Goal: Book appointment/travel/reservation

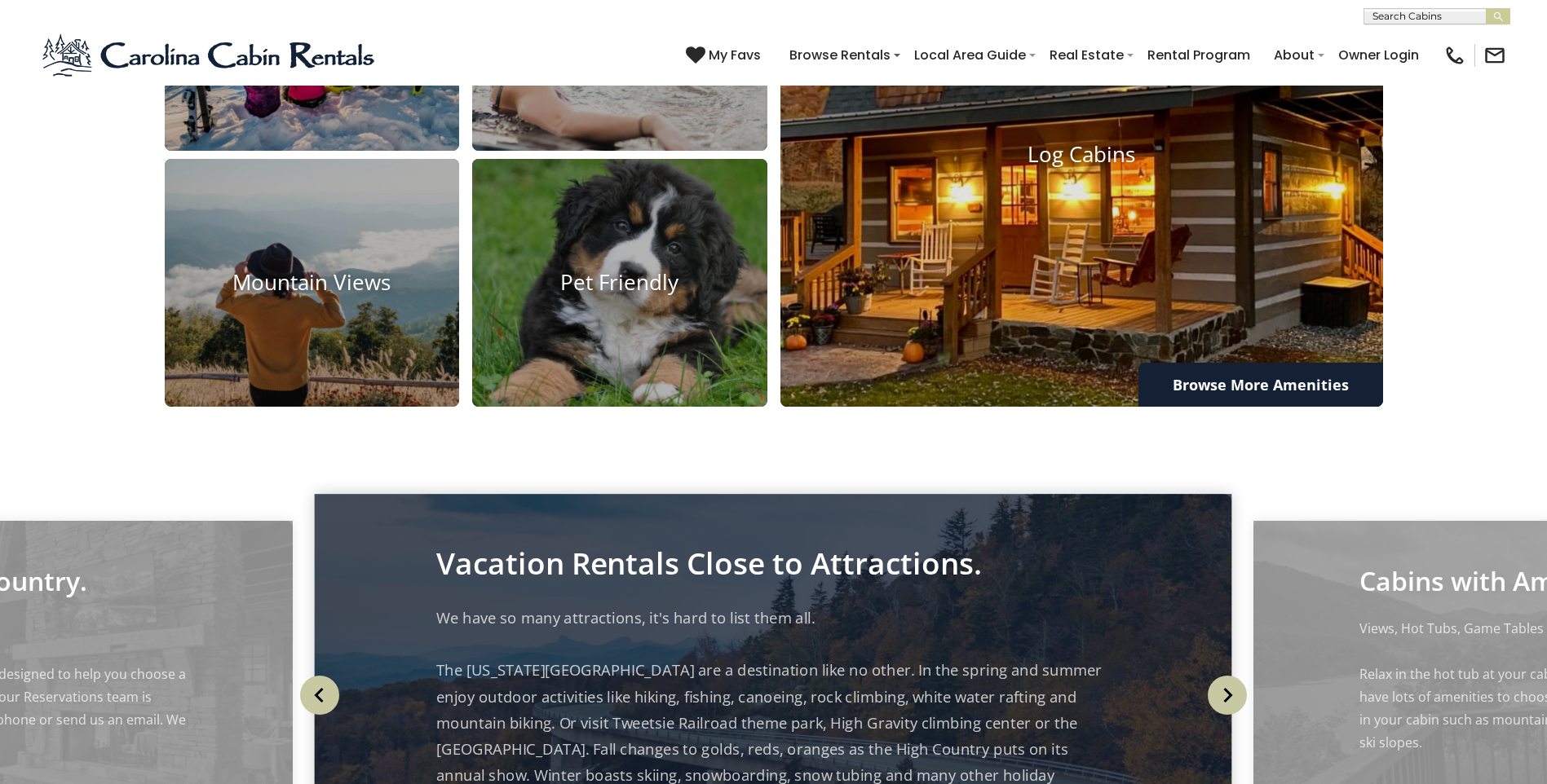
scroll to position [1594, 0]
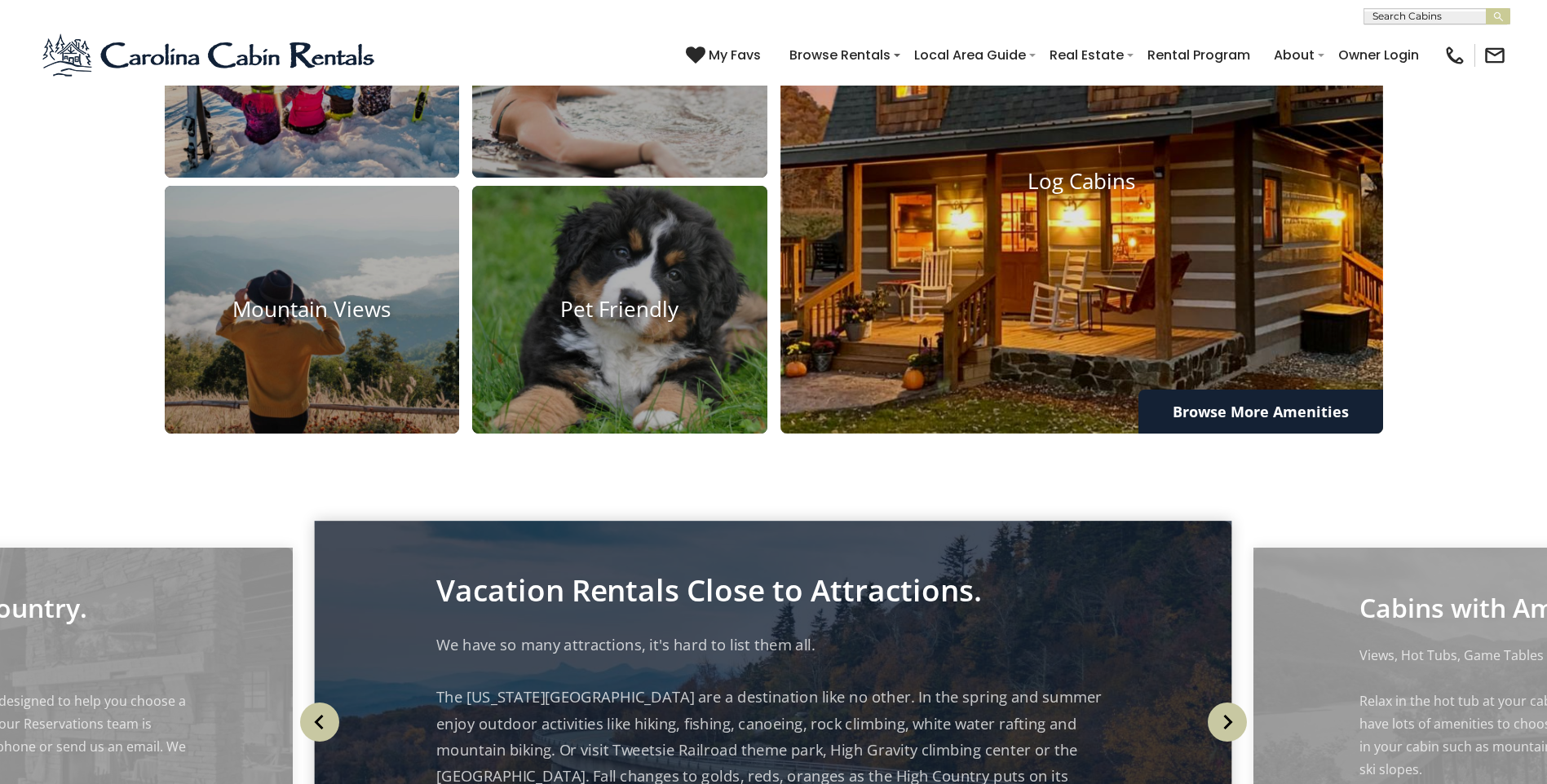
click at [1101, 423] on img at bounding box center [1082, 181] width 663 height 555
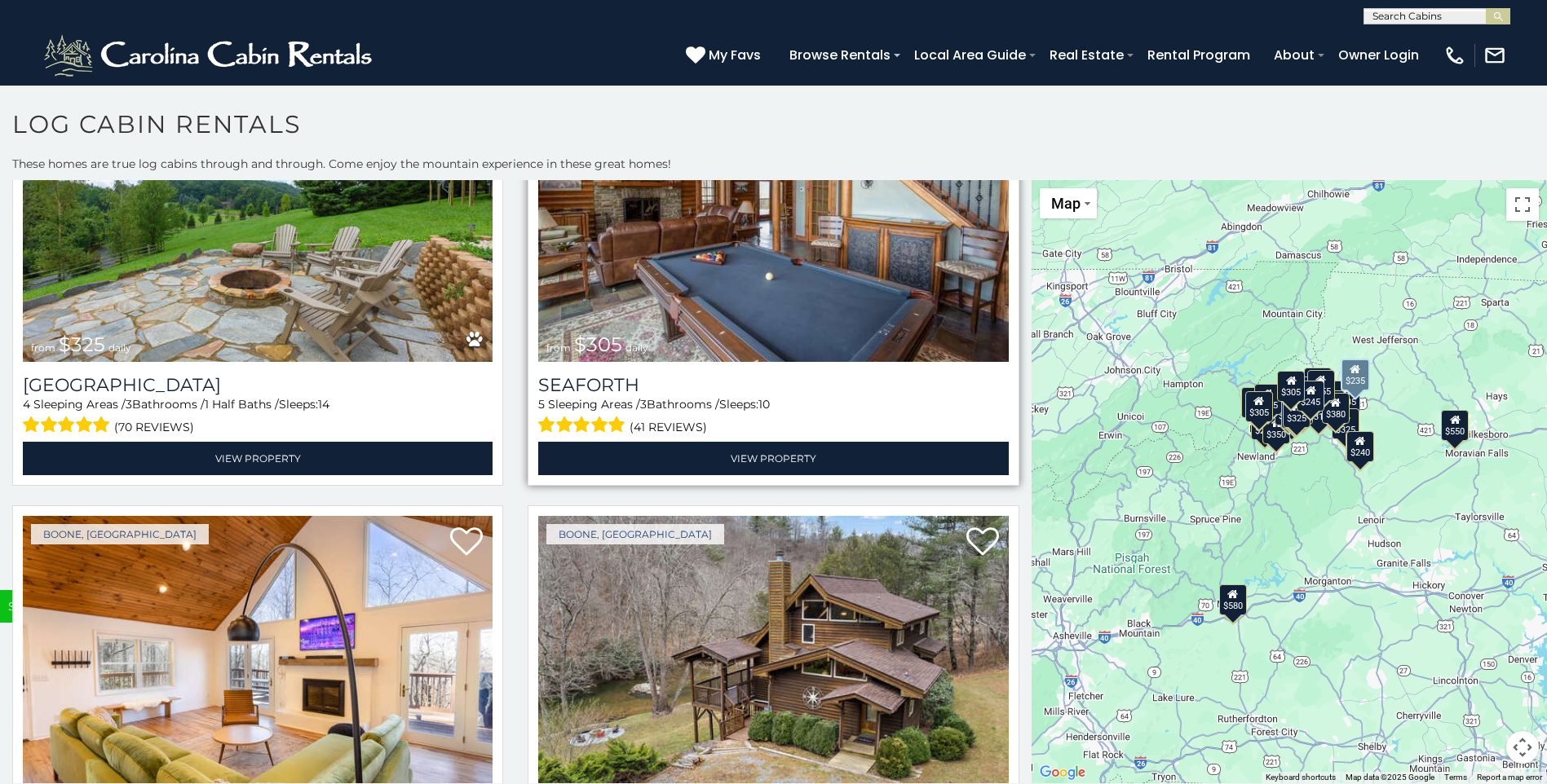
scroll to position [6428, 0]
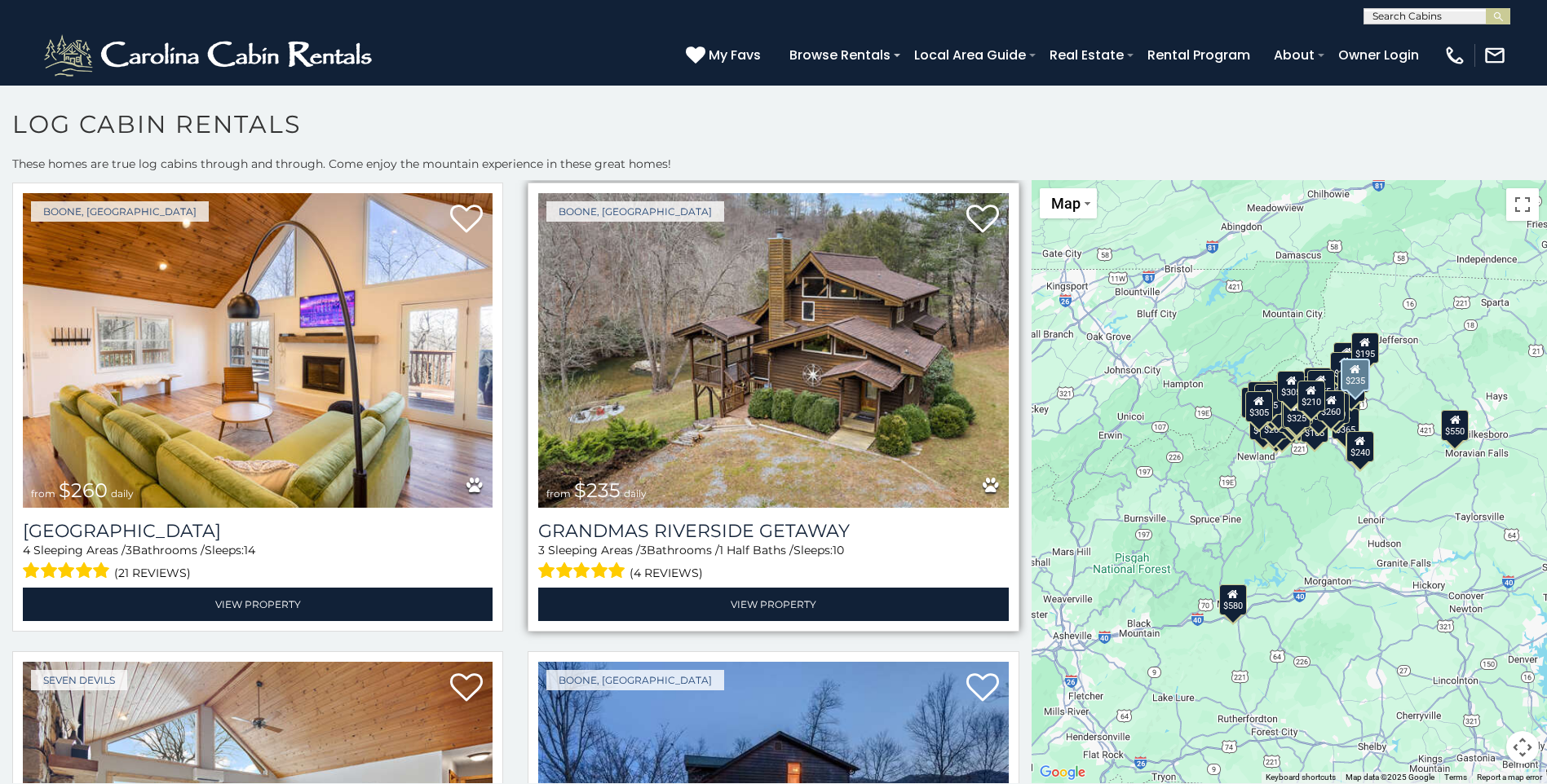
scroll to position [6592, 0]
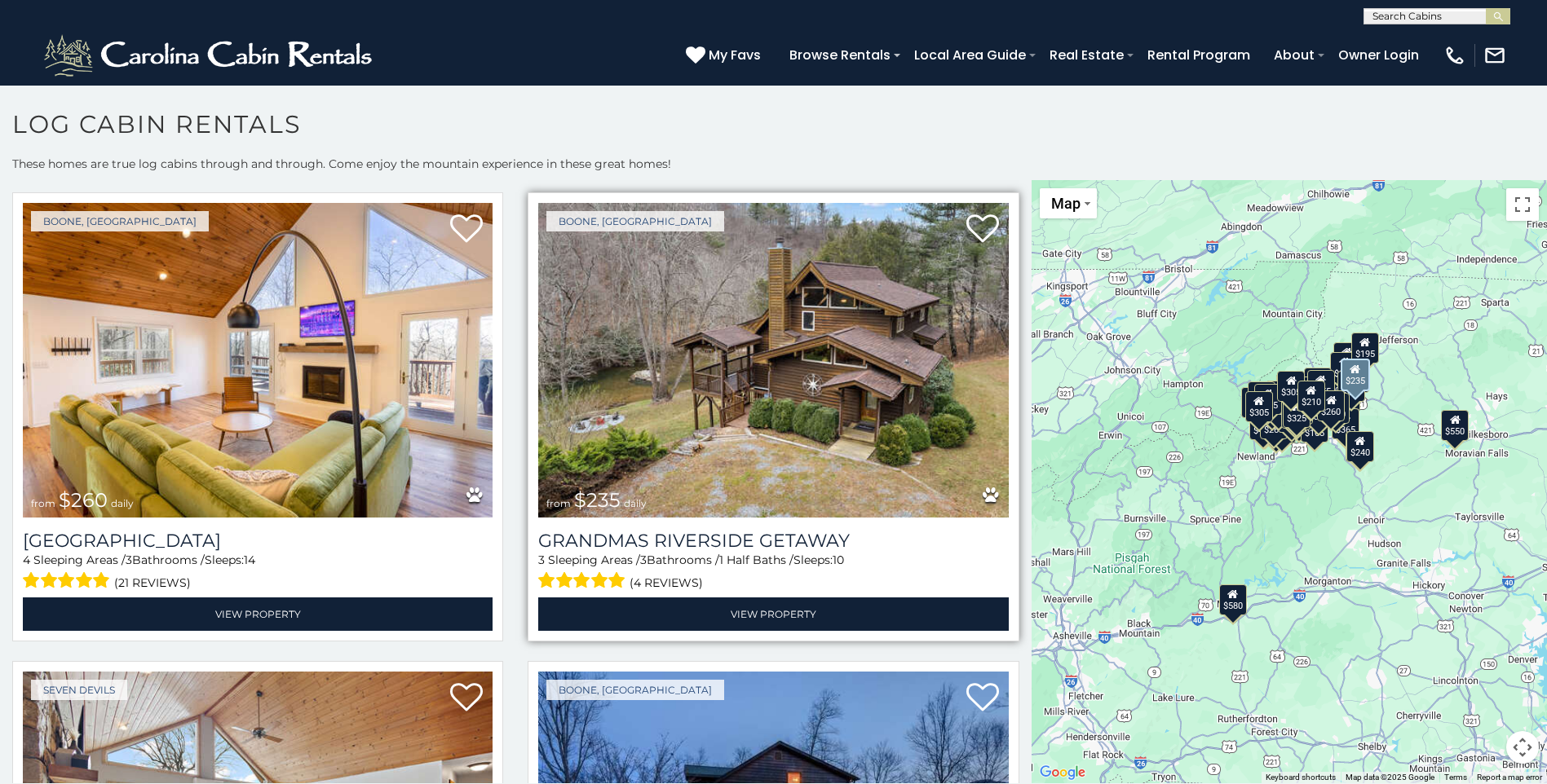
click at [819, 356] on img at bounding box center [773, 361] width 470 height 315
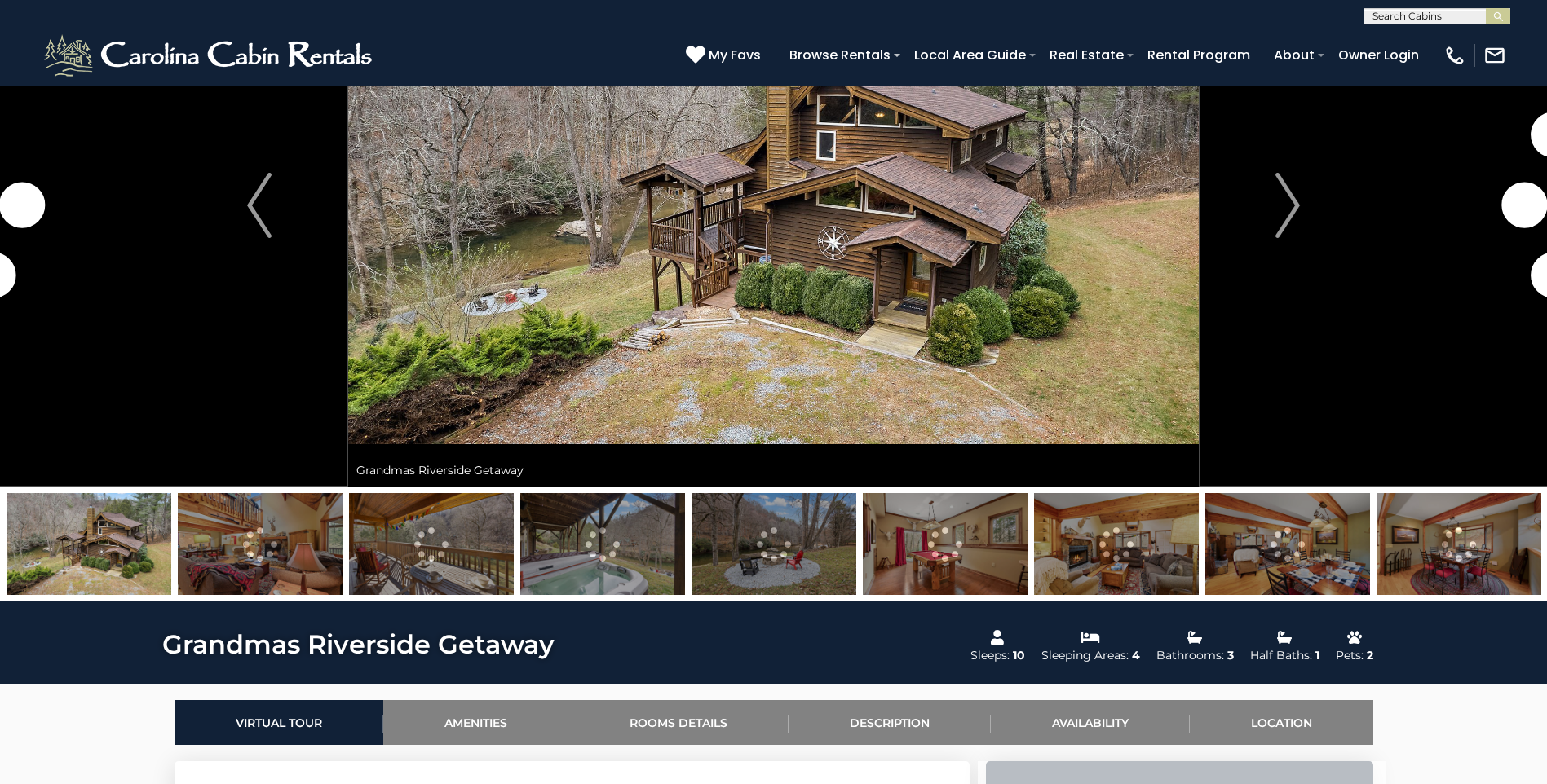
scroll to position [163, 0]
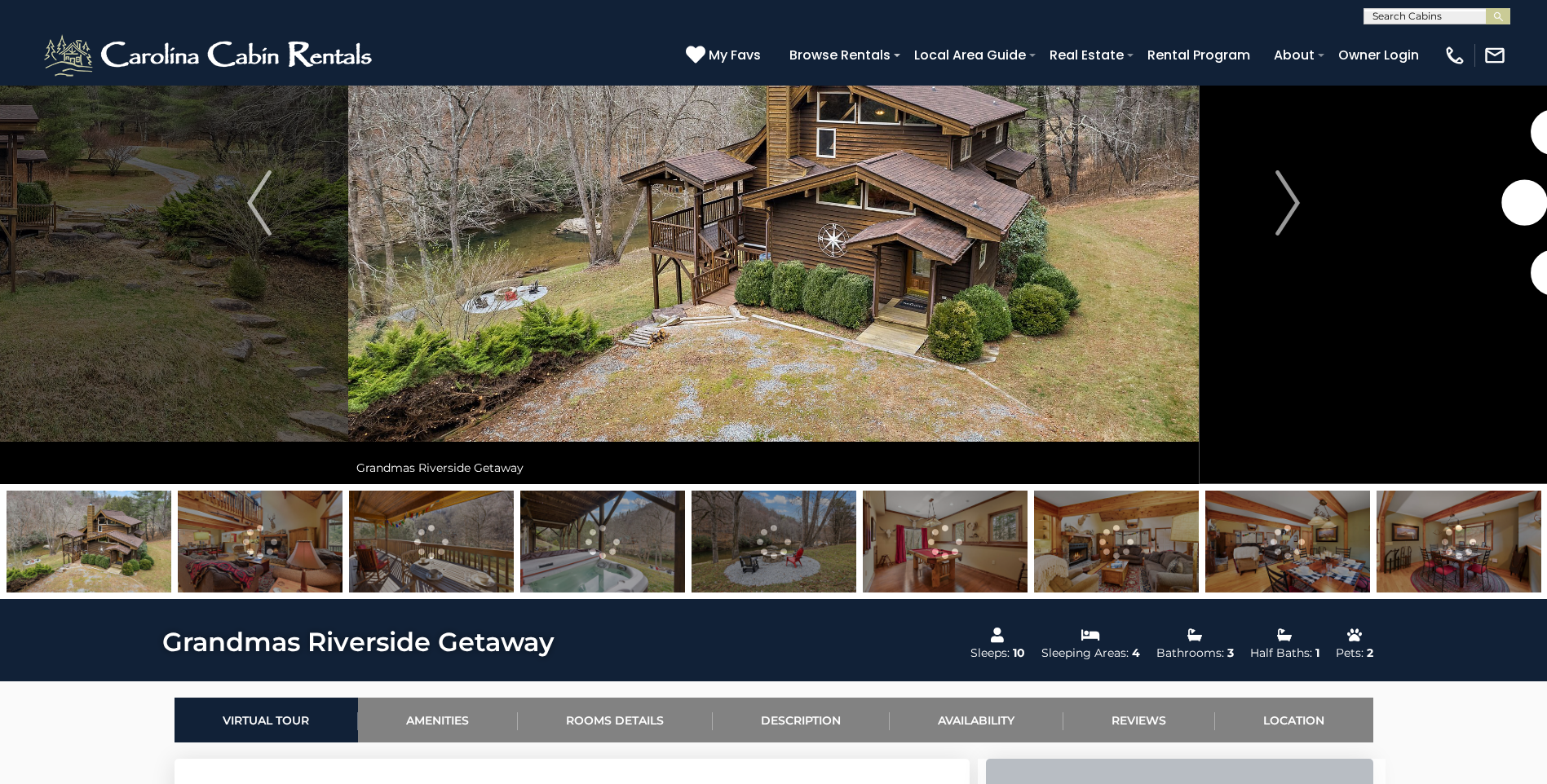
click at [92, 553] on img at bounding box center [89, 542] width 165 height 102
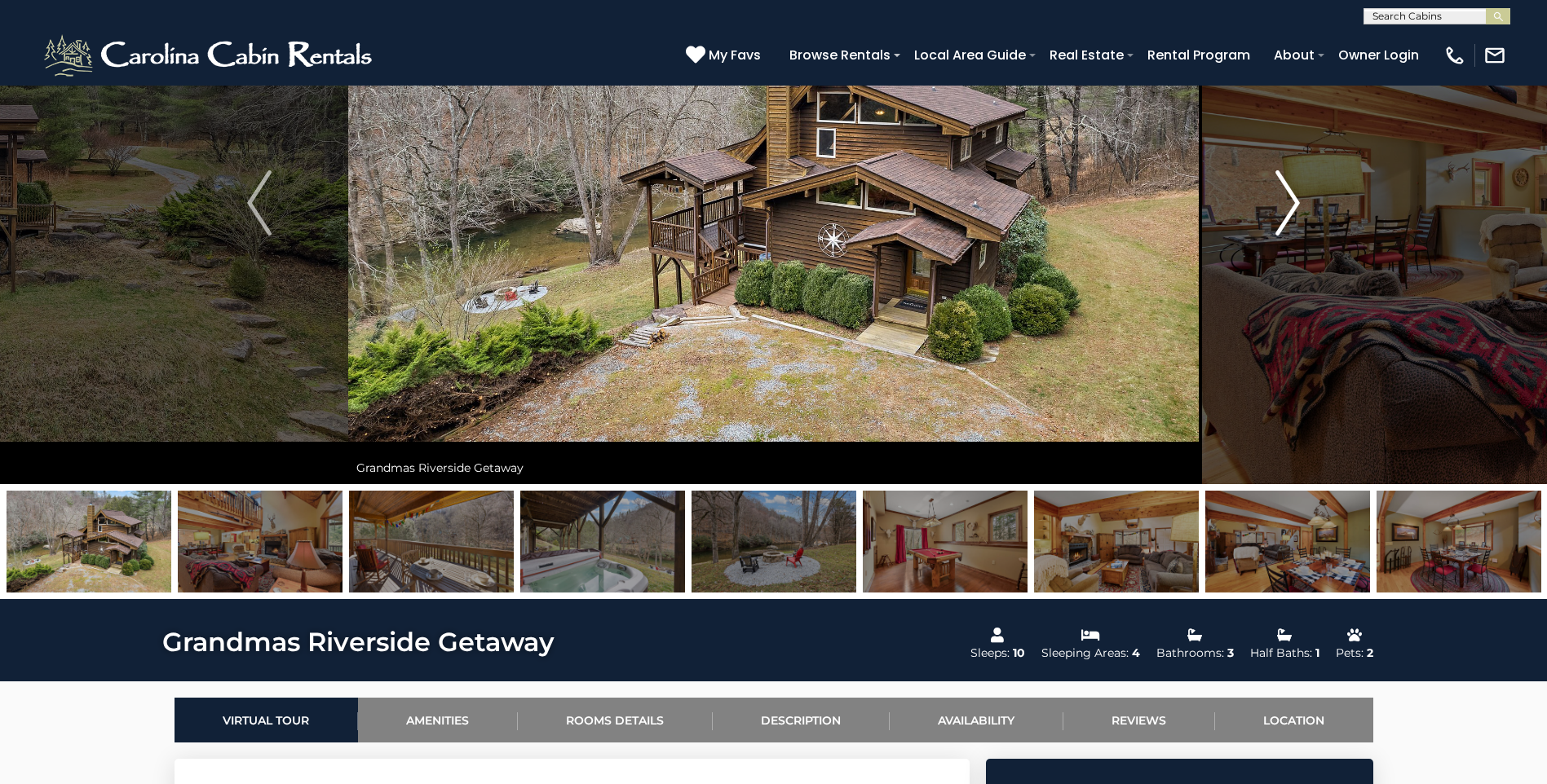
click at [1277, 212] on img "Next" at bounding box center [1288, 203] width 25 height 65
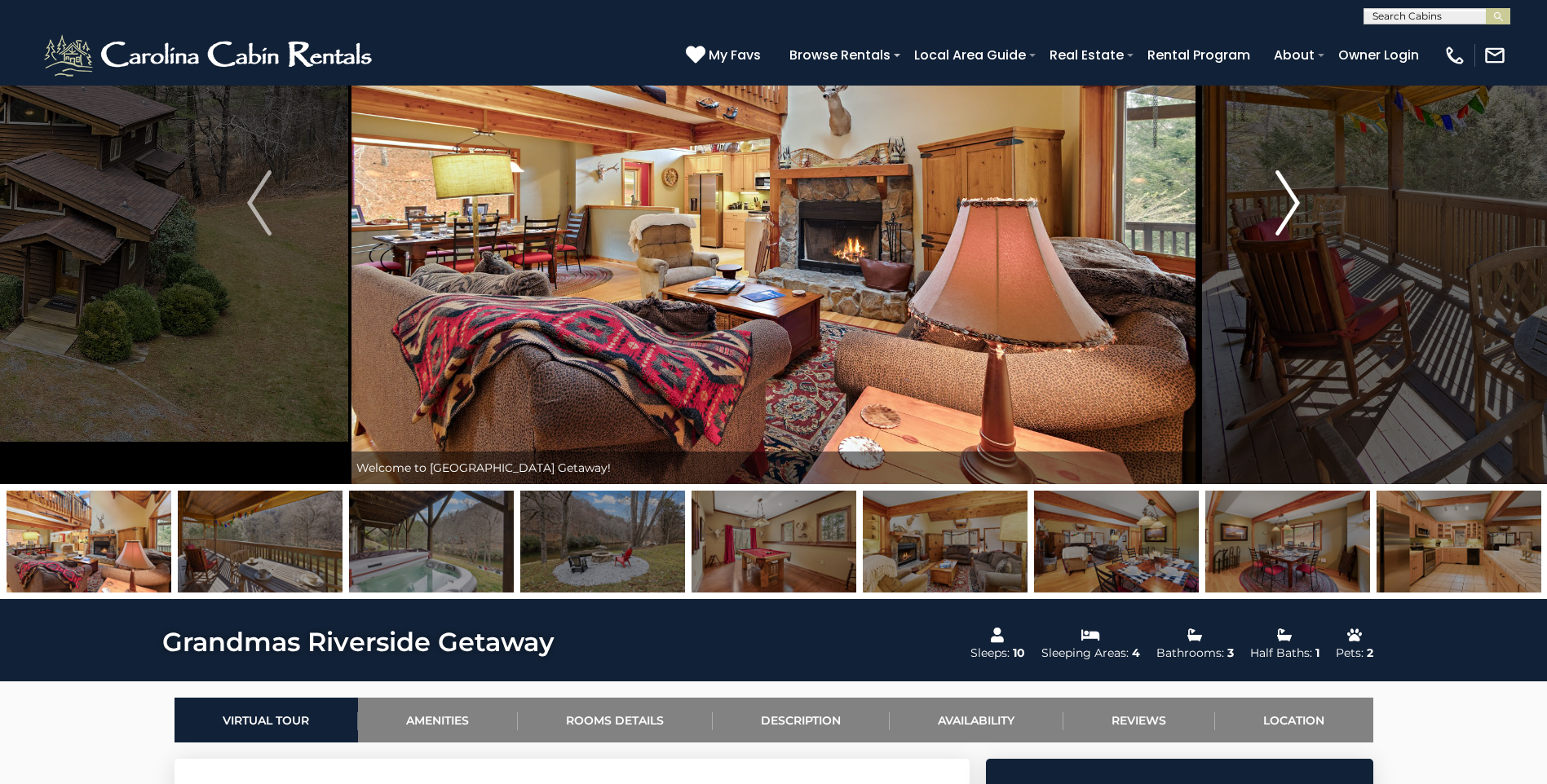
click at [1278, 214] on img "Next" at bounding box center [1288, 203] width 25 height 65
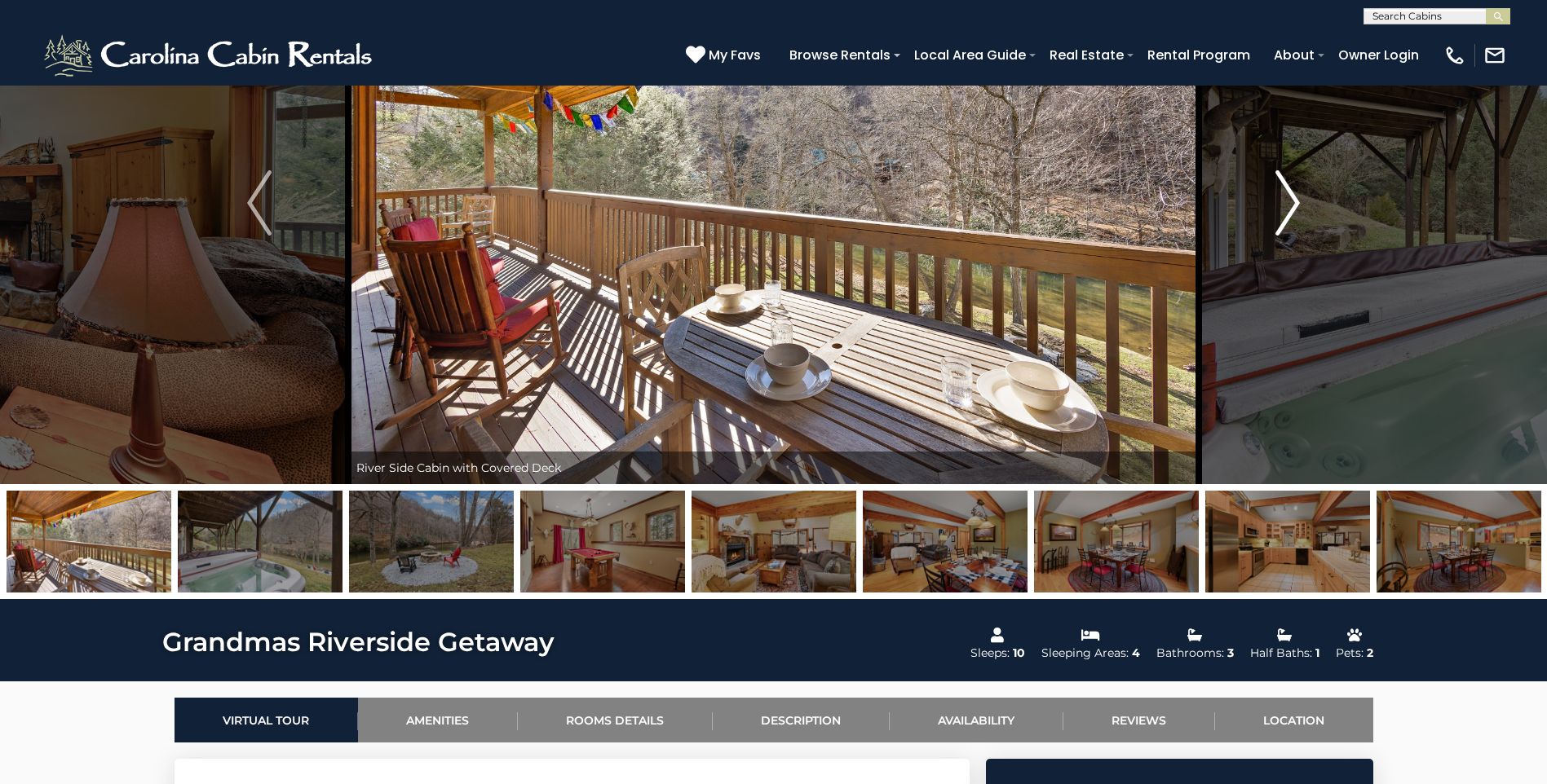
click at [1278, 214] on img "Next" at bounding box center [1288, 203] width 25 height 65
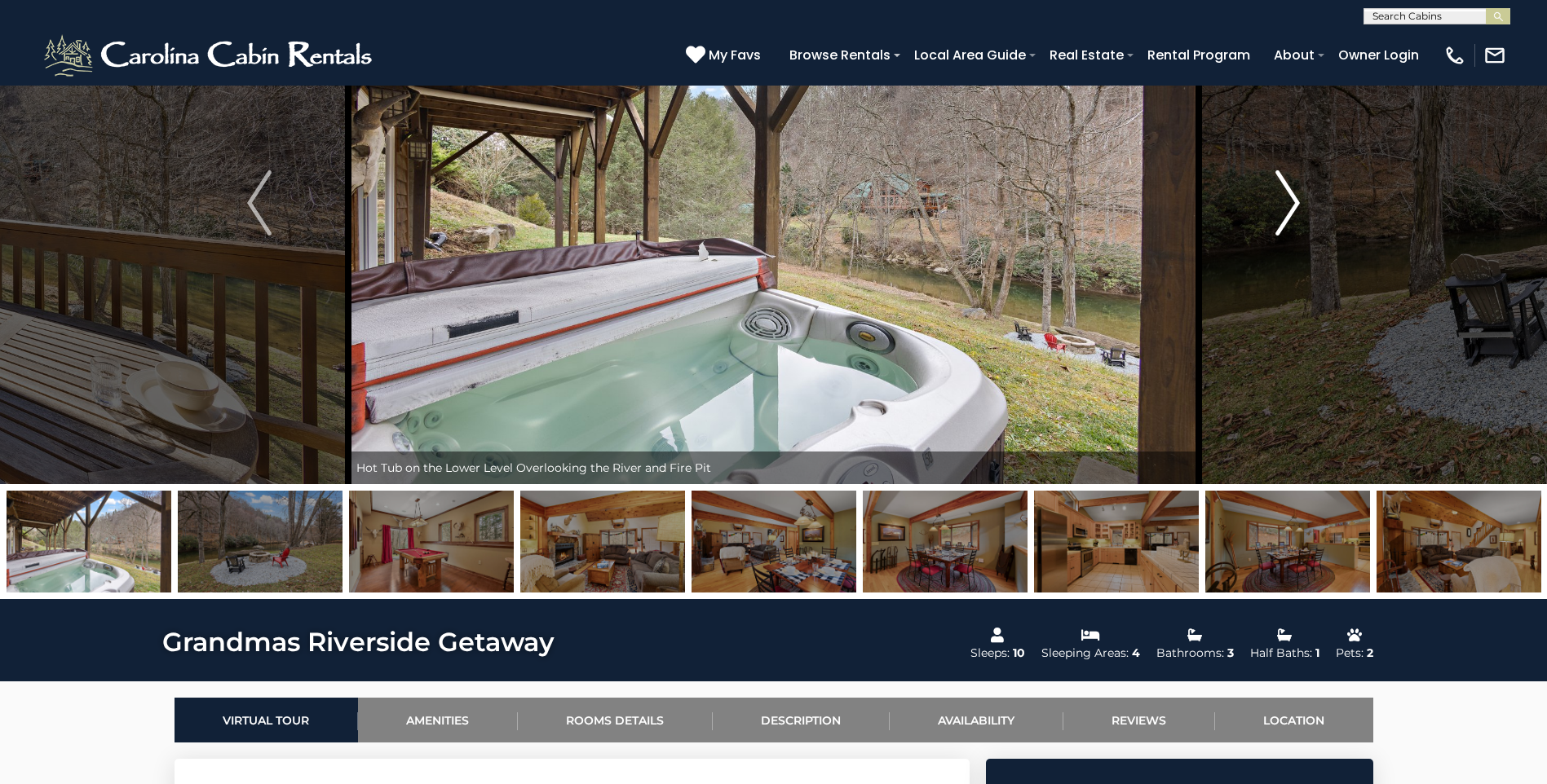
click at [1278, 214] on img "Next" at bounding box center [1288, 203] width 25 height 65
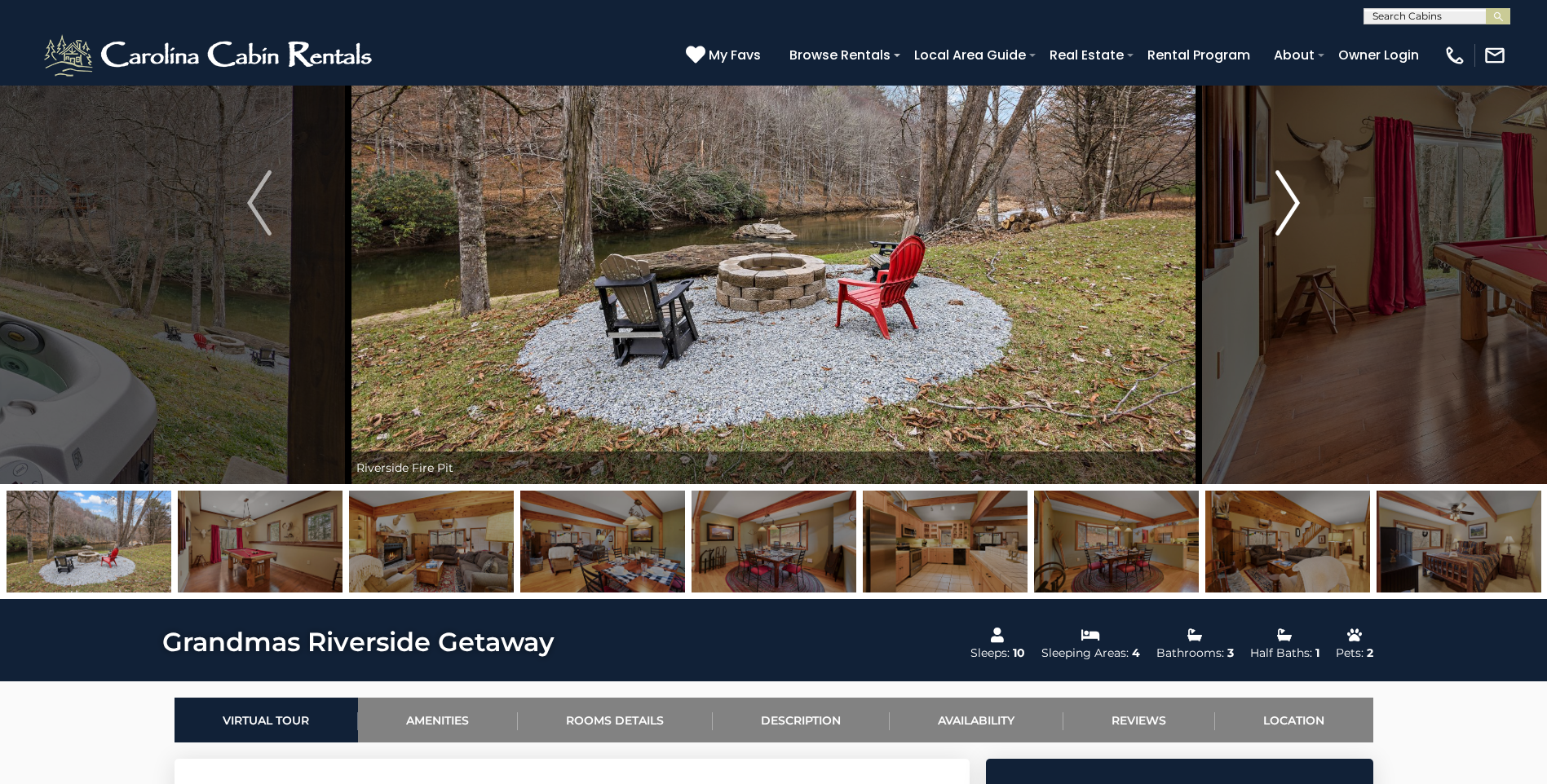
click at [1278, 214] on img "Next" at bounding box center [1288, 203] width 25 height 65
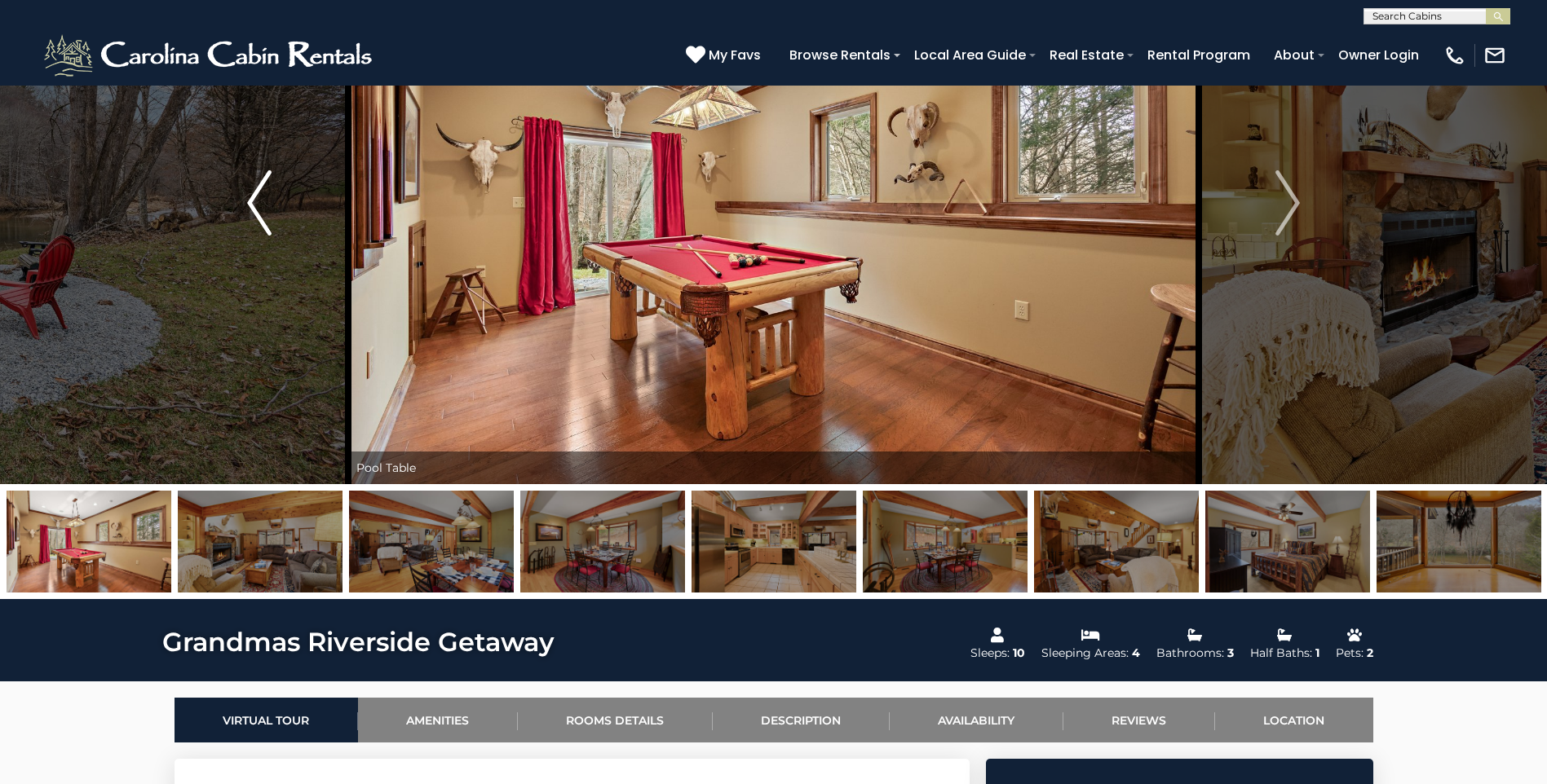
click at [255, 216] on img "Previous" at bounding box center [259, 203] width 25 height 65
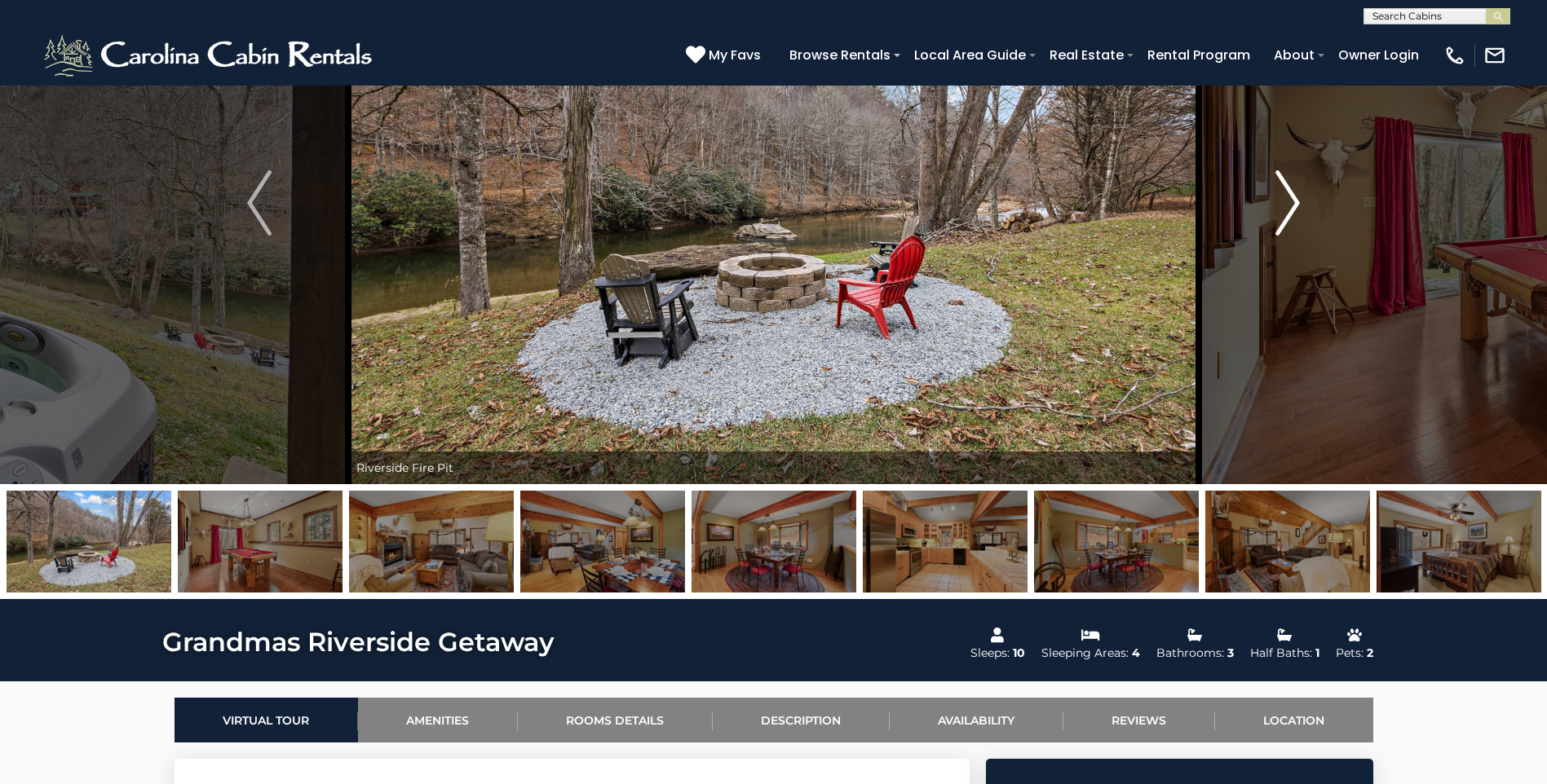
click at [1288, 205] on img "Next" at bounding box center [1288, 203] width 25 height 65
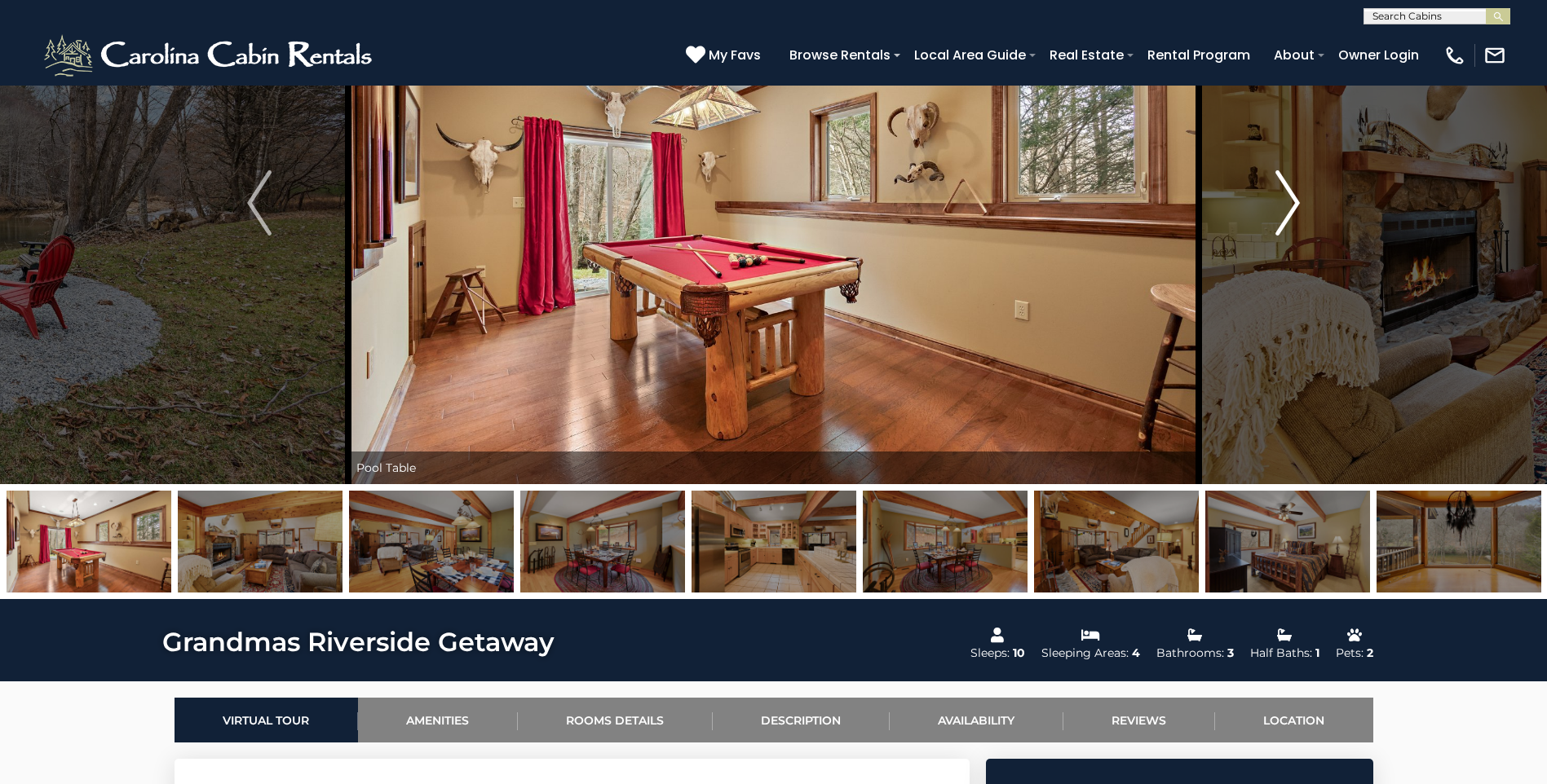
click at [1288, 205] on img "Next" at bounding box center [1288, 203] width 25 height 65
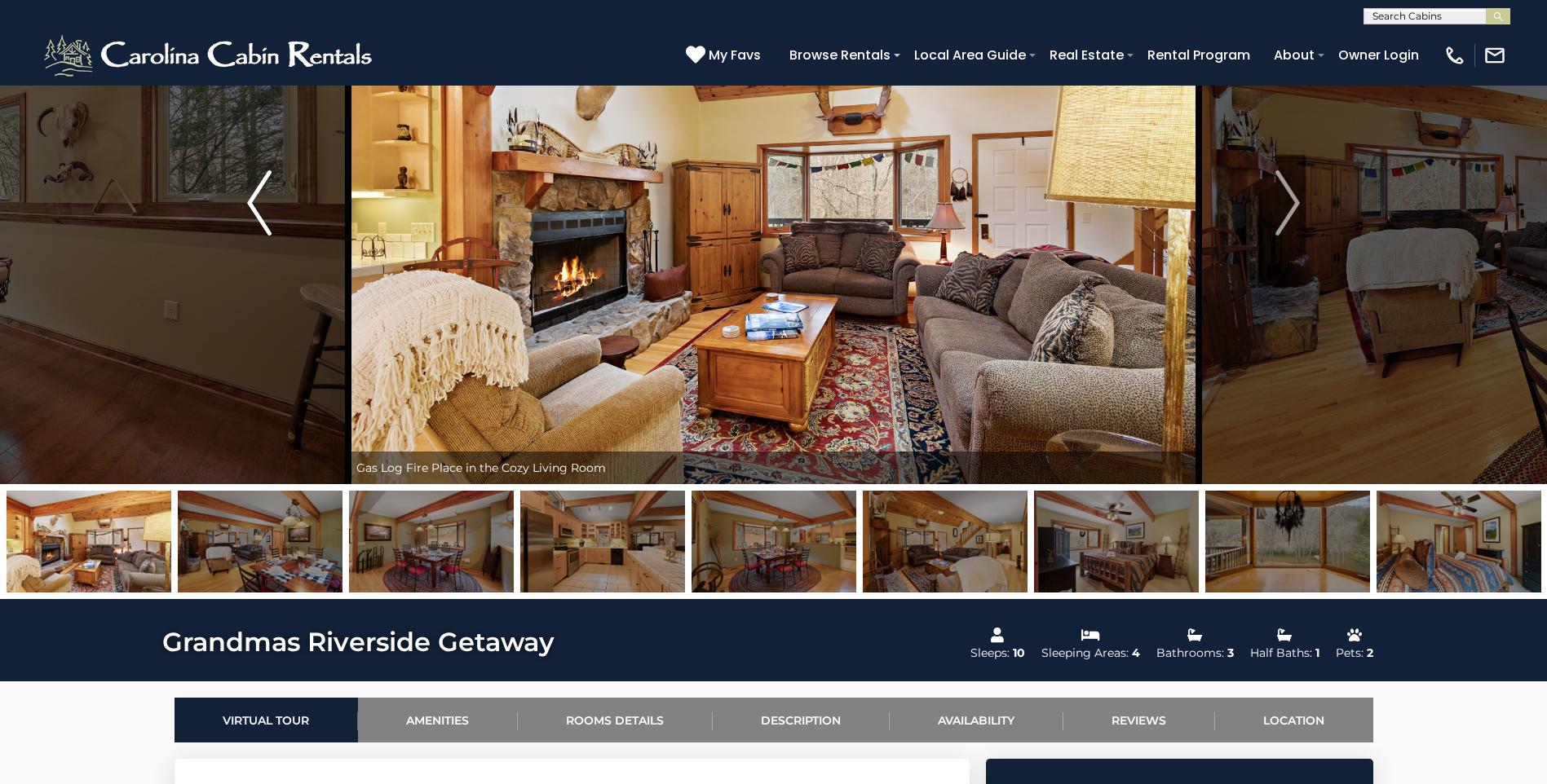
click at [278, 210] on button "Previous" at bounding box center [259, 203] width 178 height 562
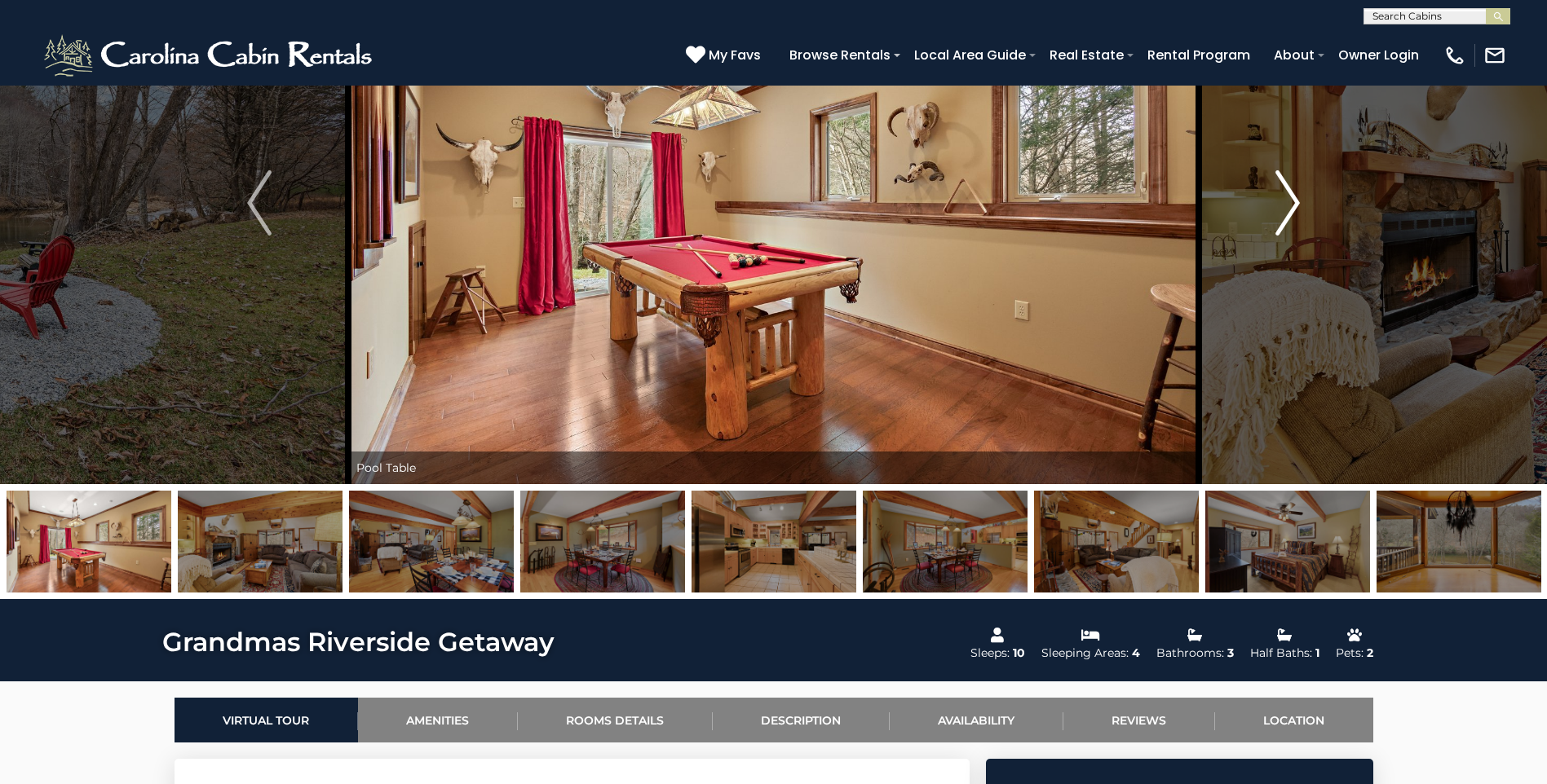
click at [1289, 203] on img "Next" at bounding box center [1288, 203] width 25 height 65
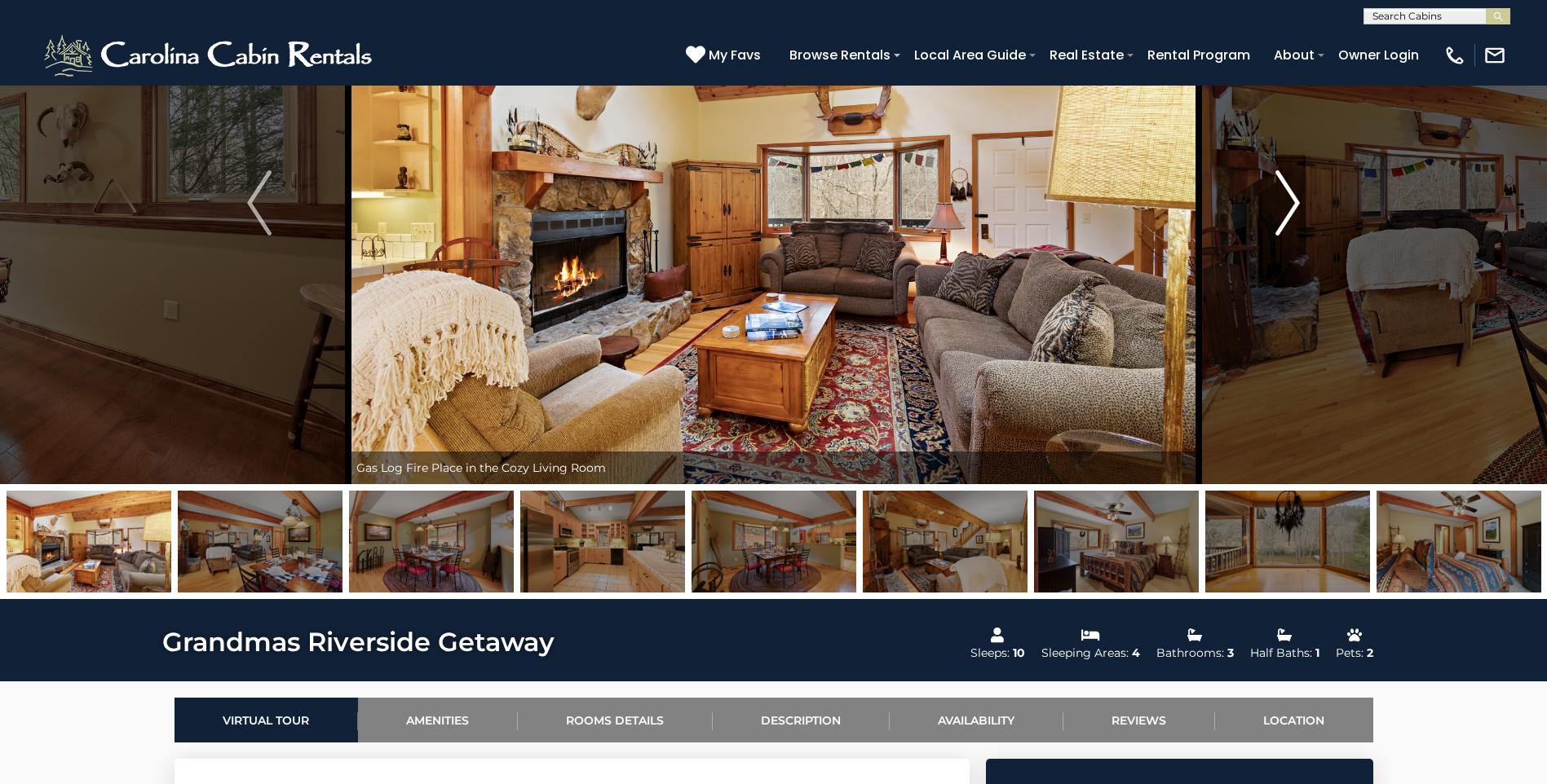
click at [1289, 203] on img "Next" at bounding box center [1288, 203] width 25 height 65
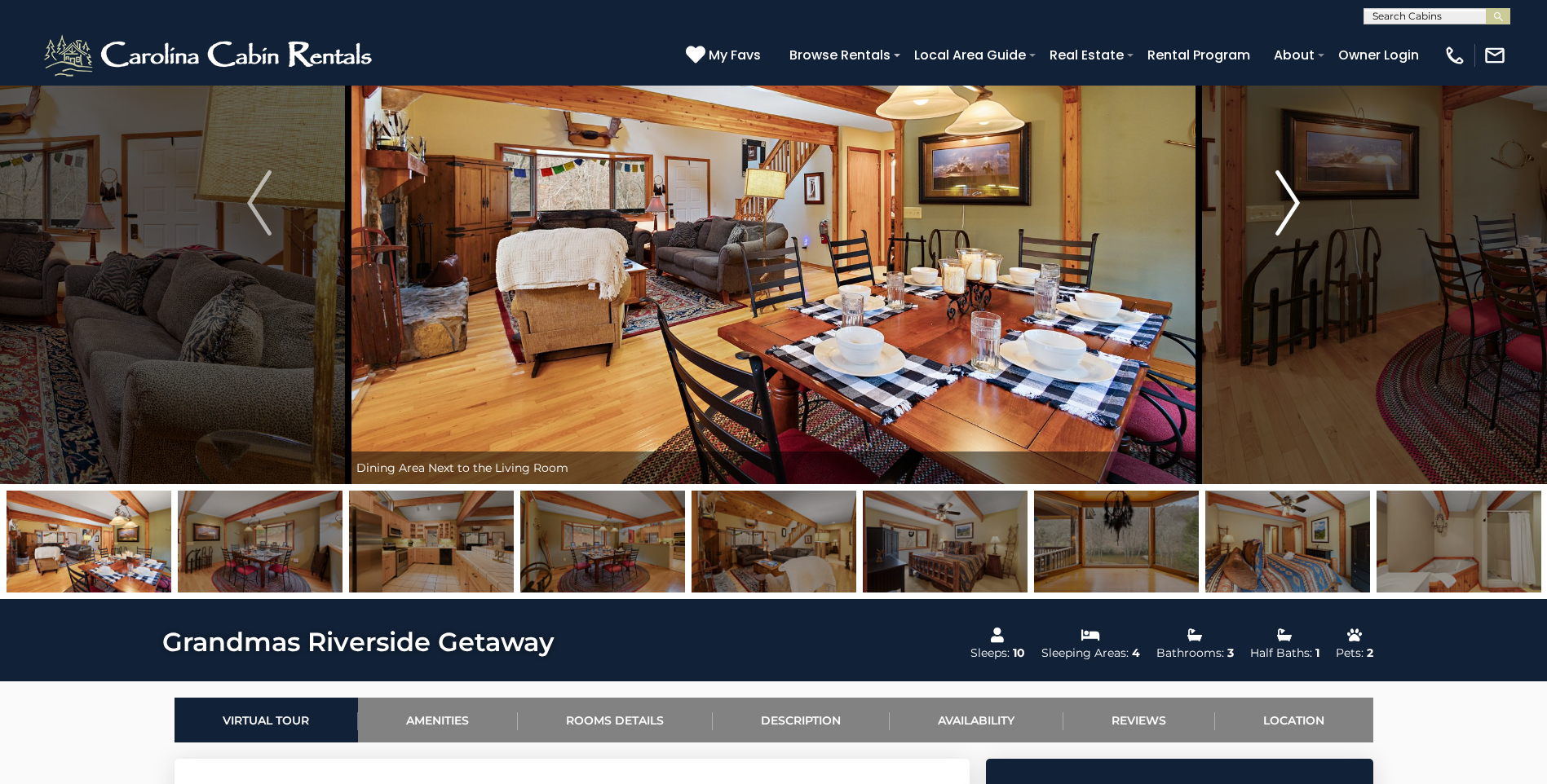
click at [1289, 203] on img "Next" at bounding box center [1288, 203] width 25 height 65
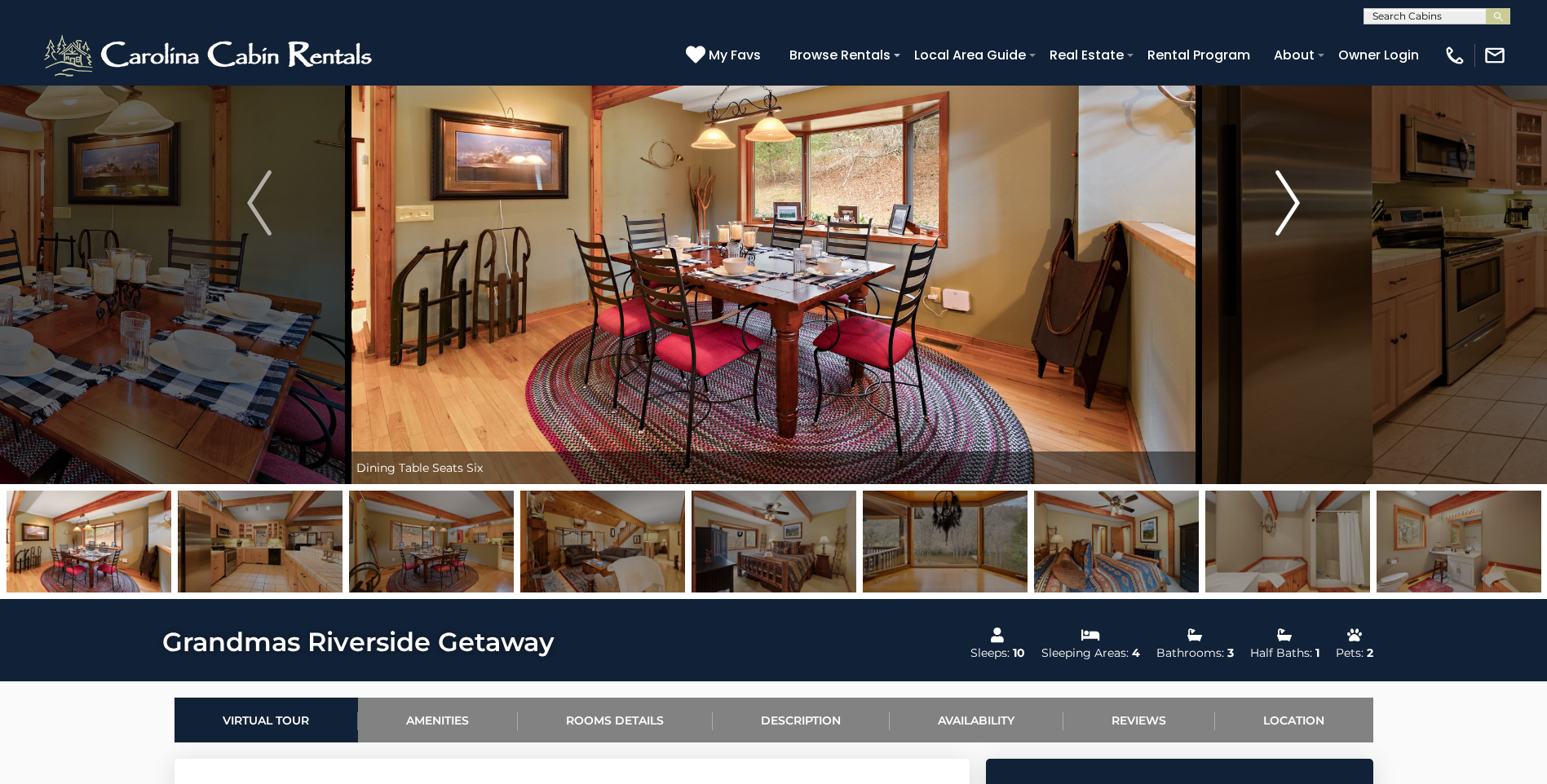
click at [1289, 203] on img "Next" at bounding box center [1288, 203] width 25 height 65
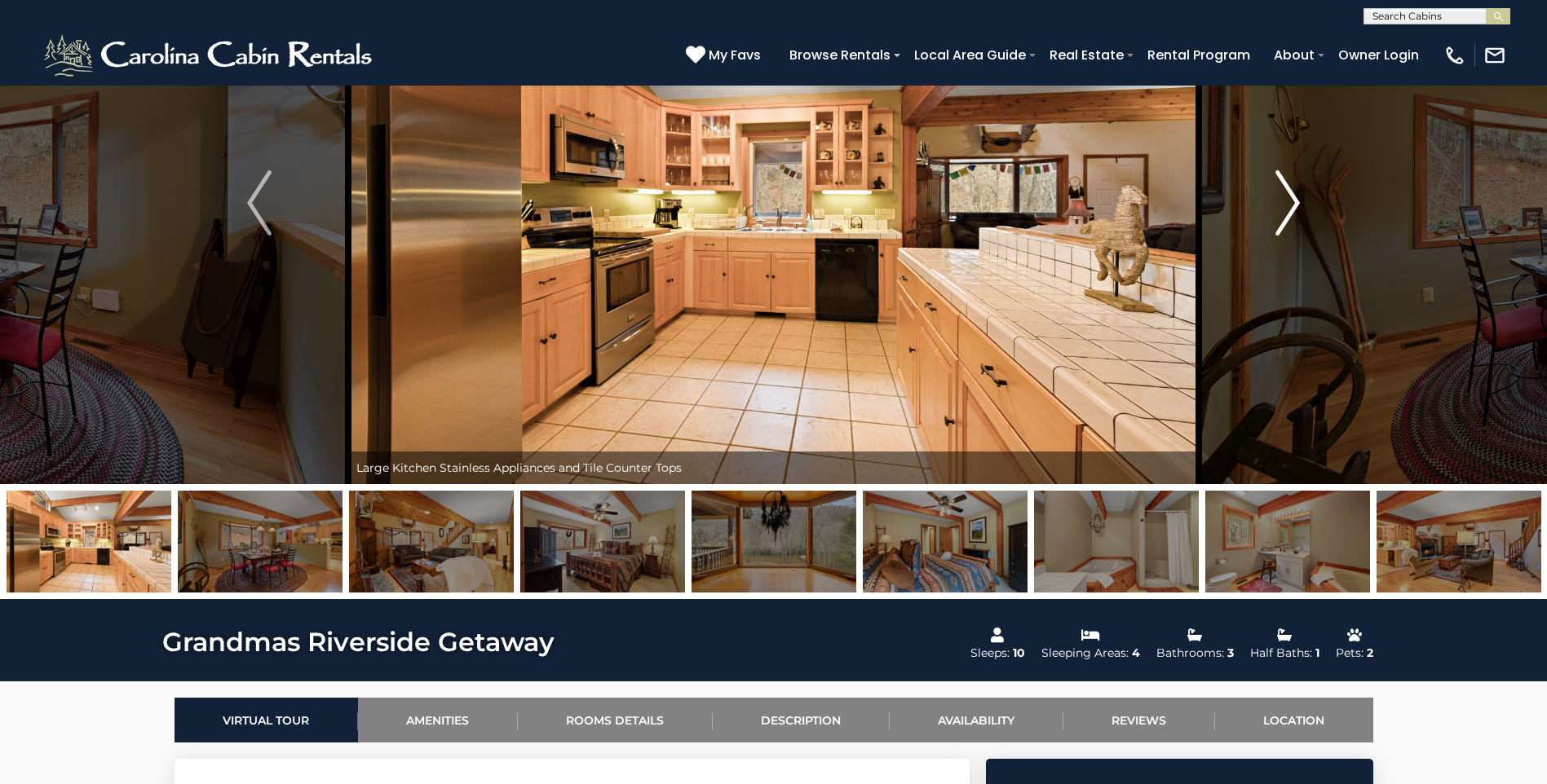
click at [1289, 203] on img "Next" at bounding box center [1288, 203] width 25 height 65
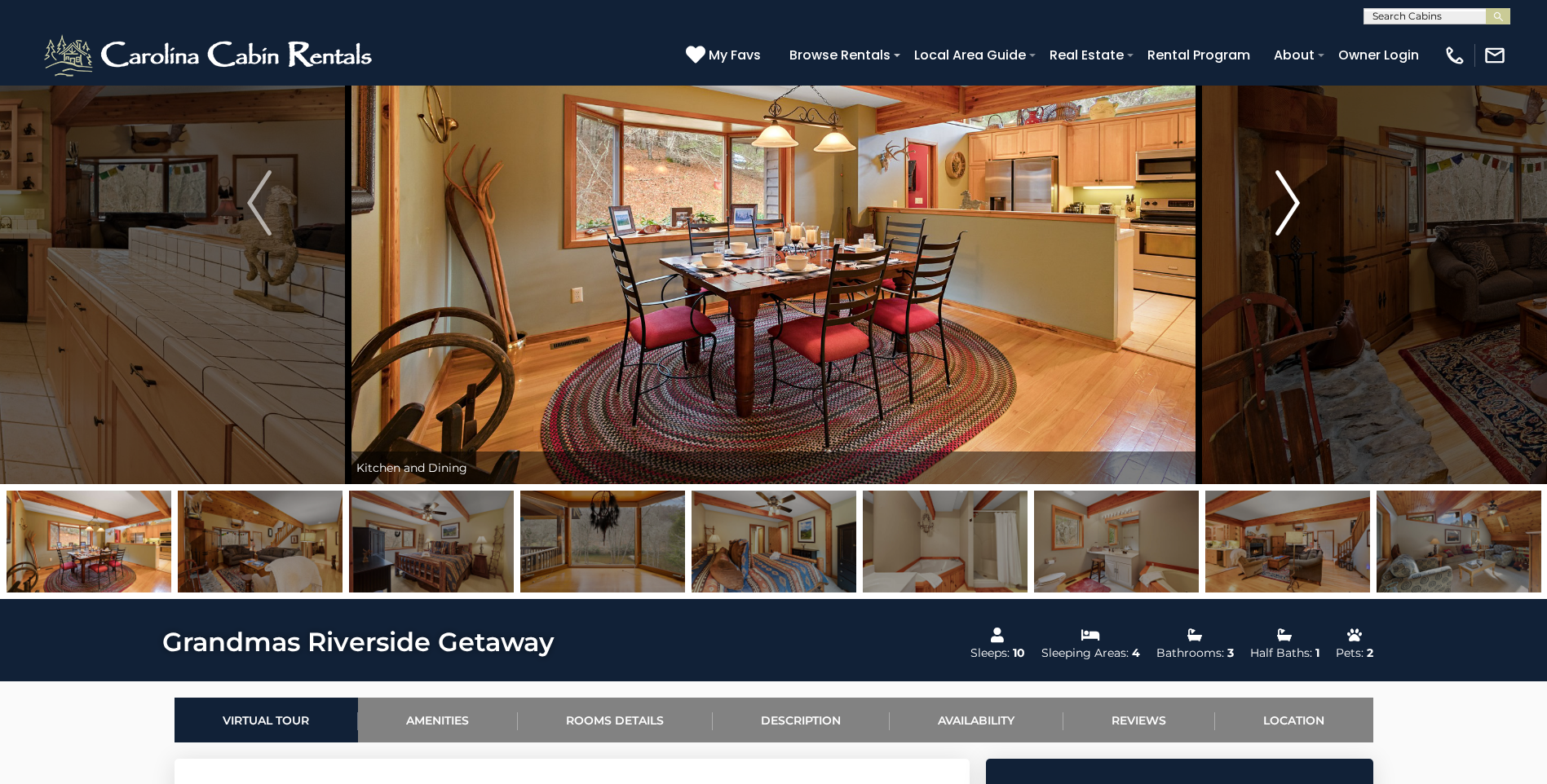
click at [1284, 204] on img "Next" at bounding box center [1288, 203] width 25 height 65
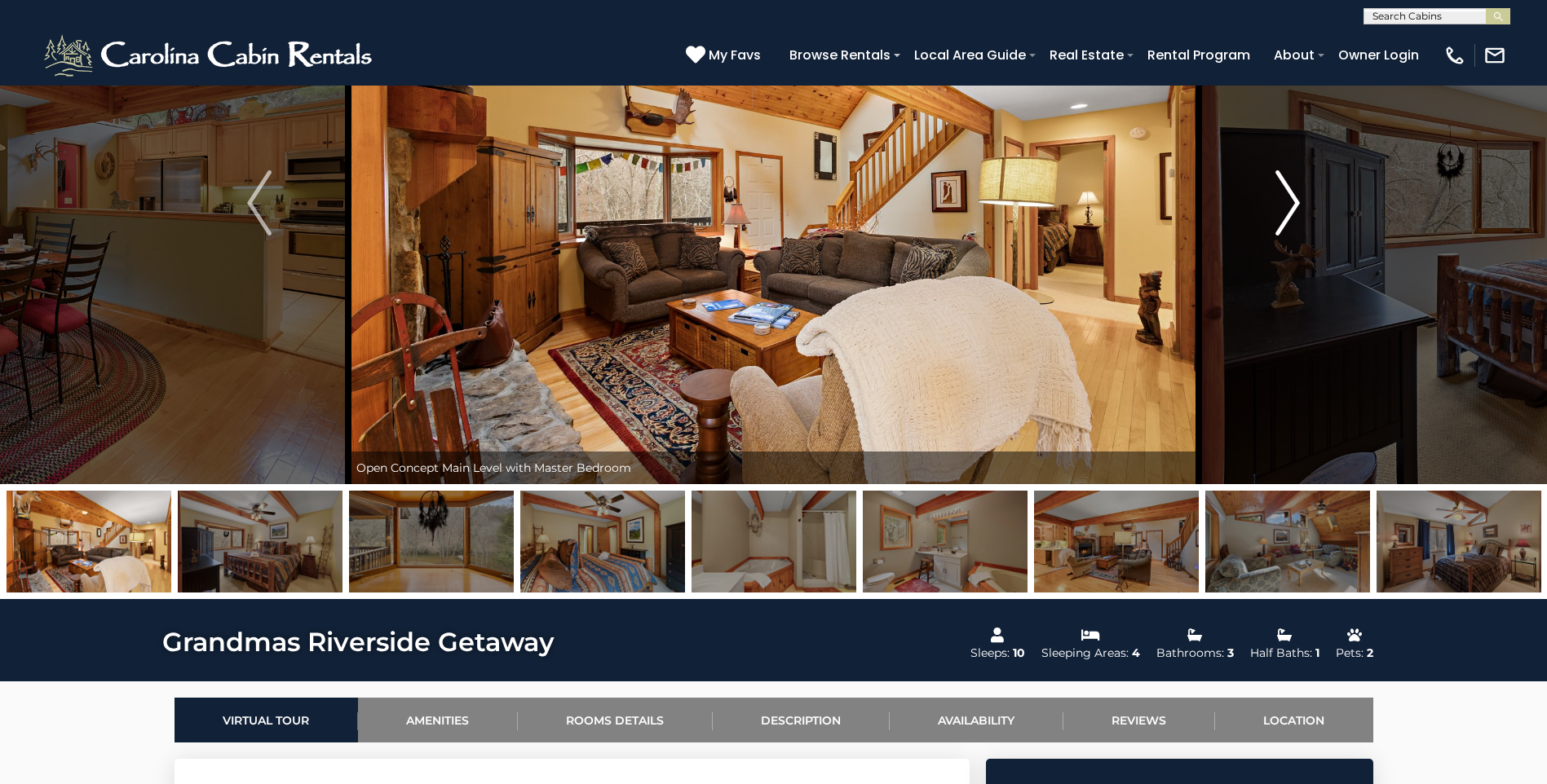
click at [1296, 203] on img "Next" at bounding box center [1288, 203] width 25 height 65
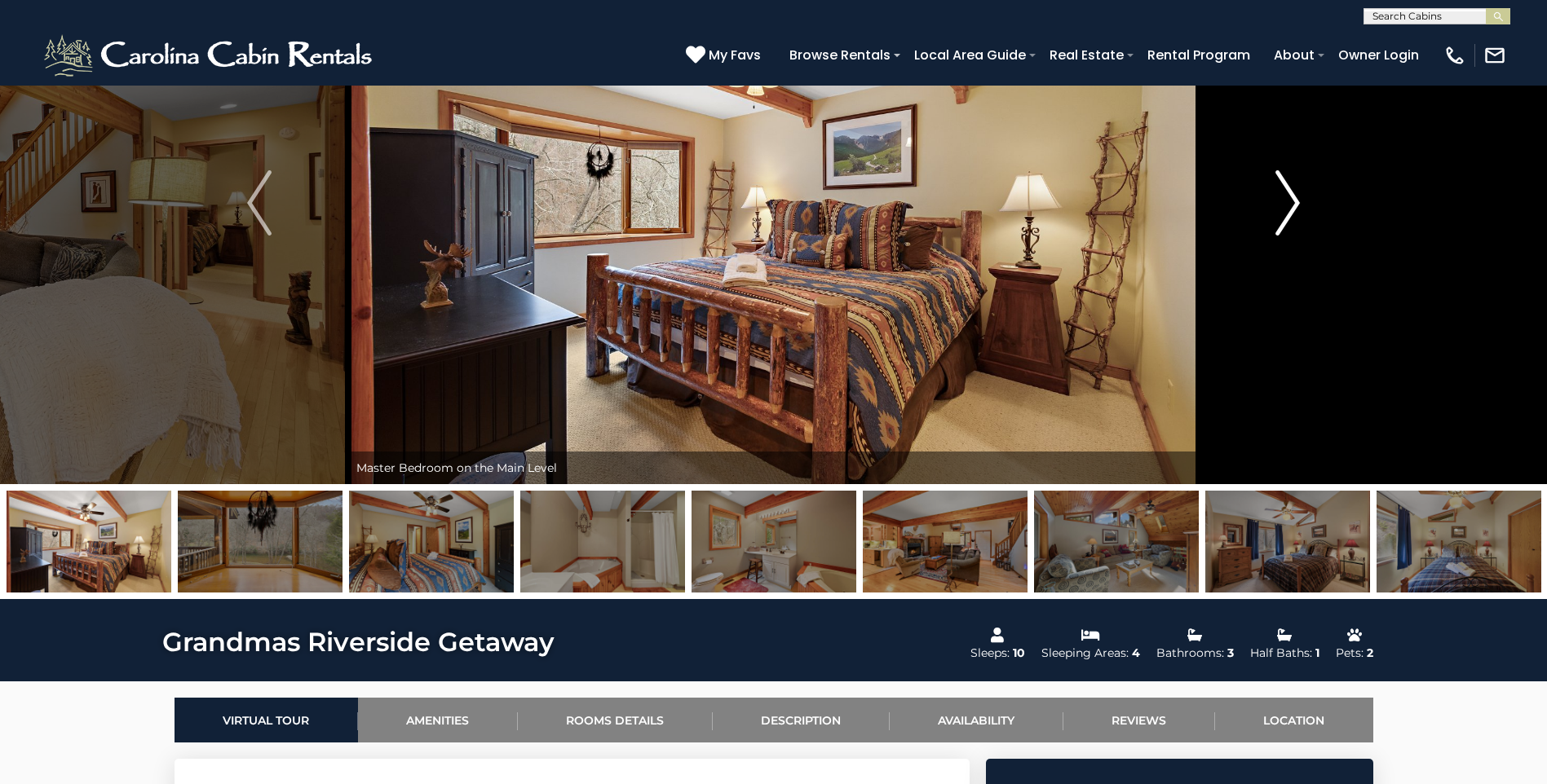
click at [1296, 203] on img "Next" at bounding box center [1288, 203] width 25 height 65
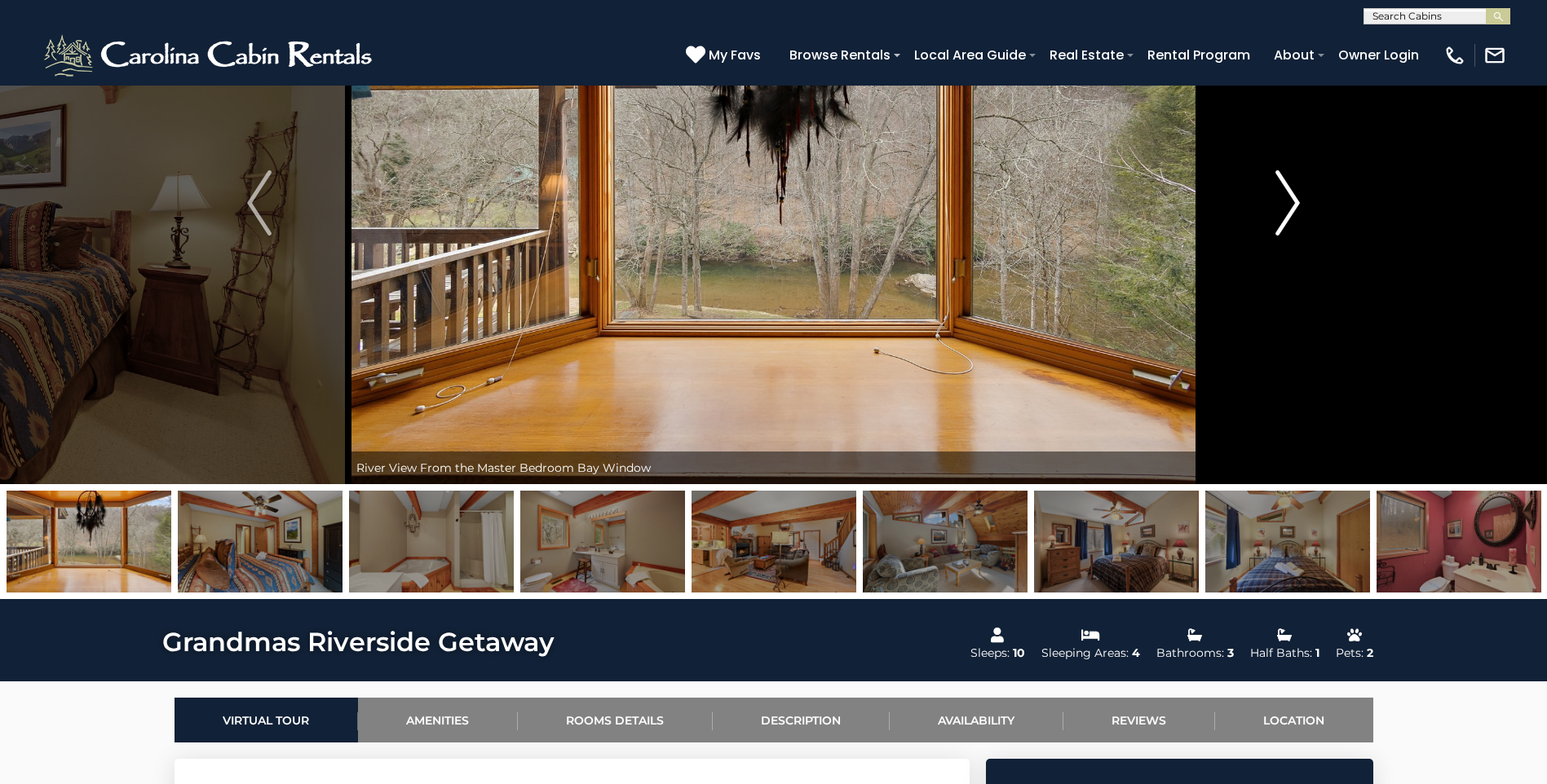
click at [1280, 208] on img "Next" at bounding box center [1288, 203] width 25 height 65
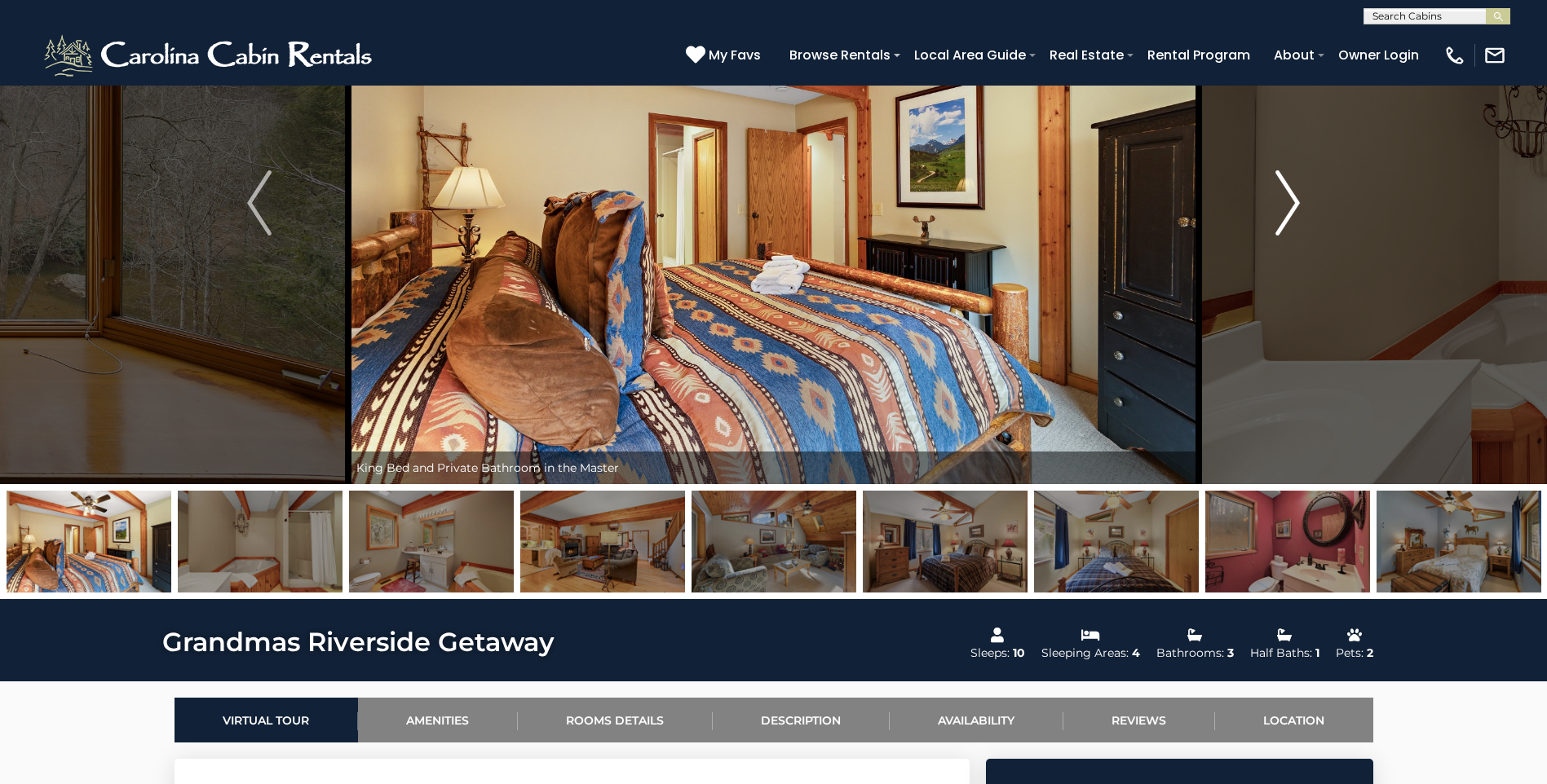
click at [1280, 208] on img "Next" at bounding box center [1288, 203] width 25 height 65
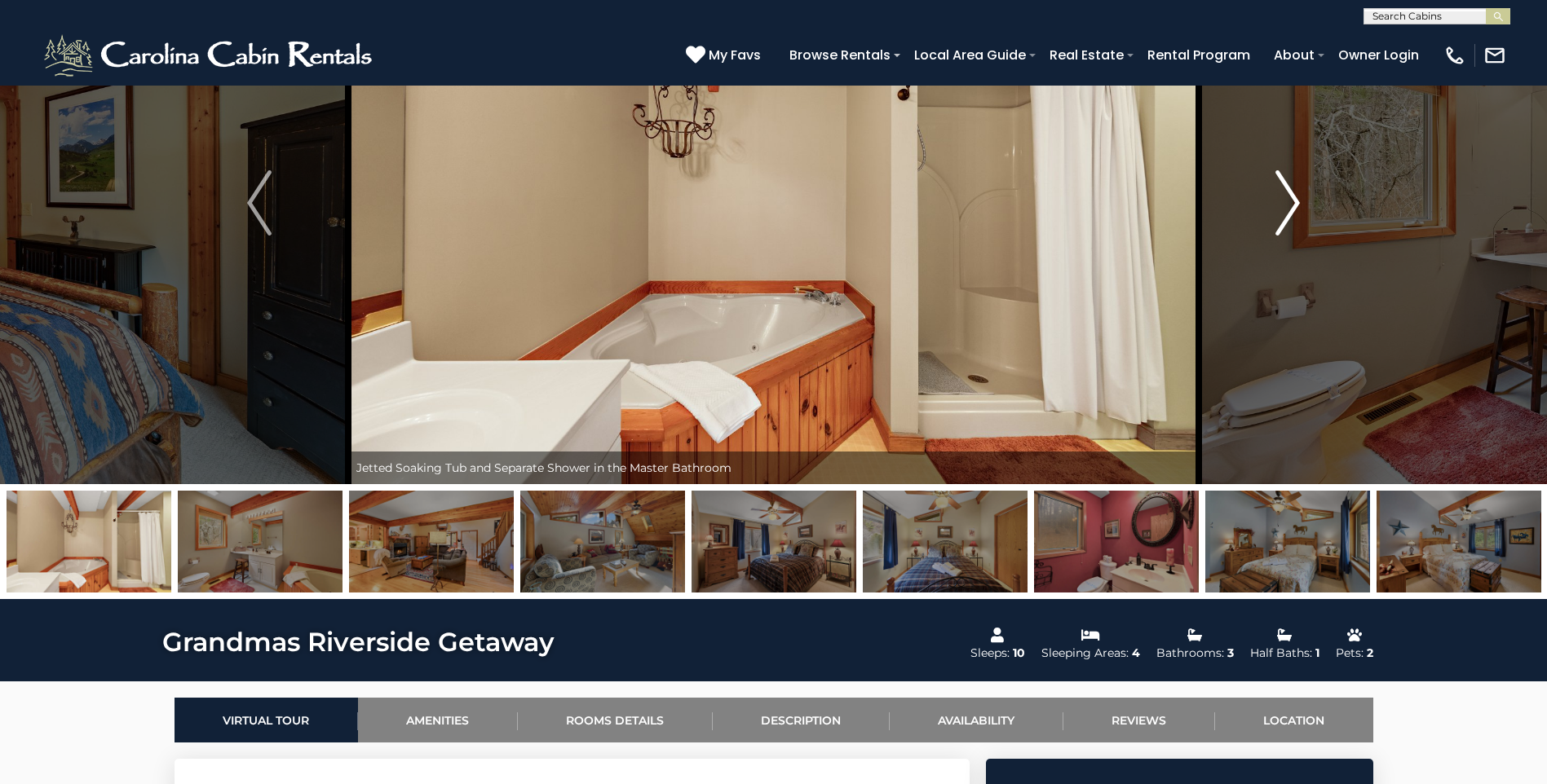
click at [1280, 208] on img "Next" at bounding box center [1288, 203] width 25 height 65
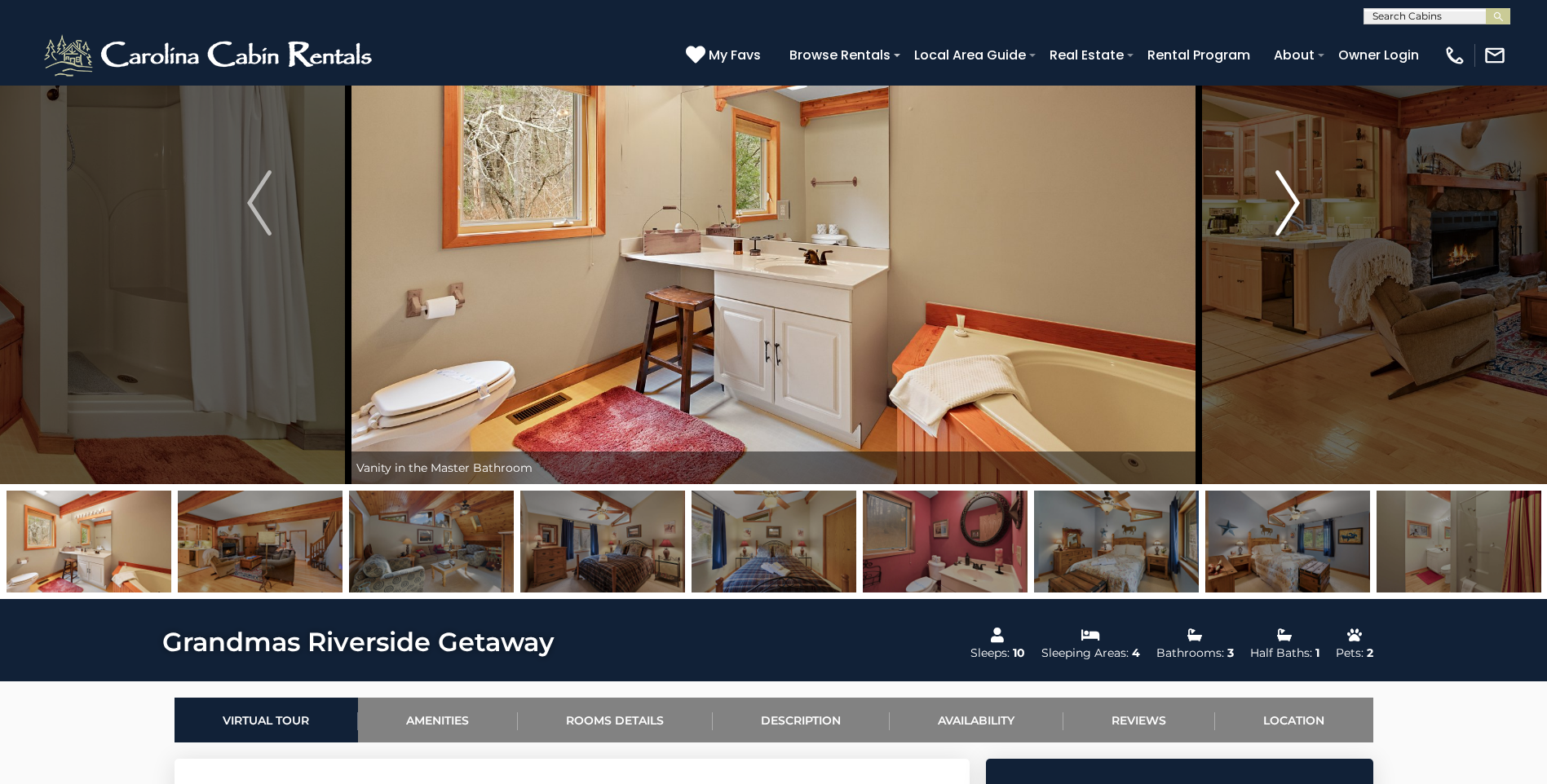
click at [1280, 208] on img "Next" at bounding box center [1288, 203] width 25 height 65
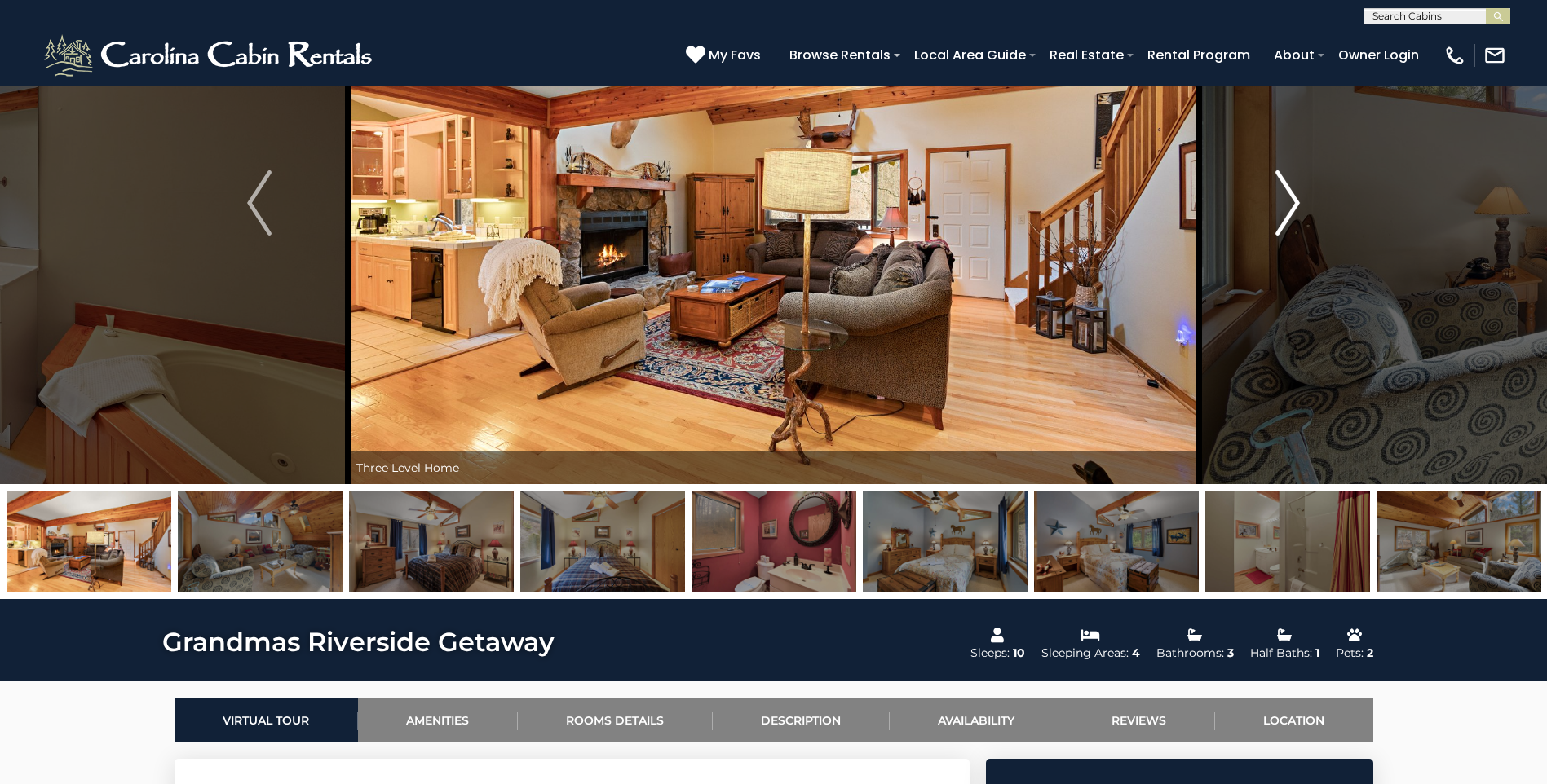
click at [1286, 210] on img "Next" at bounding box center [1288, 203] width 25 height 65
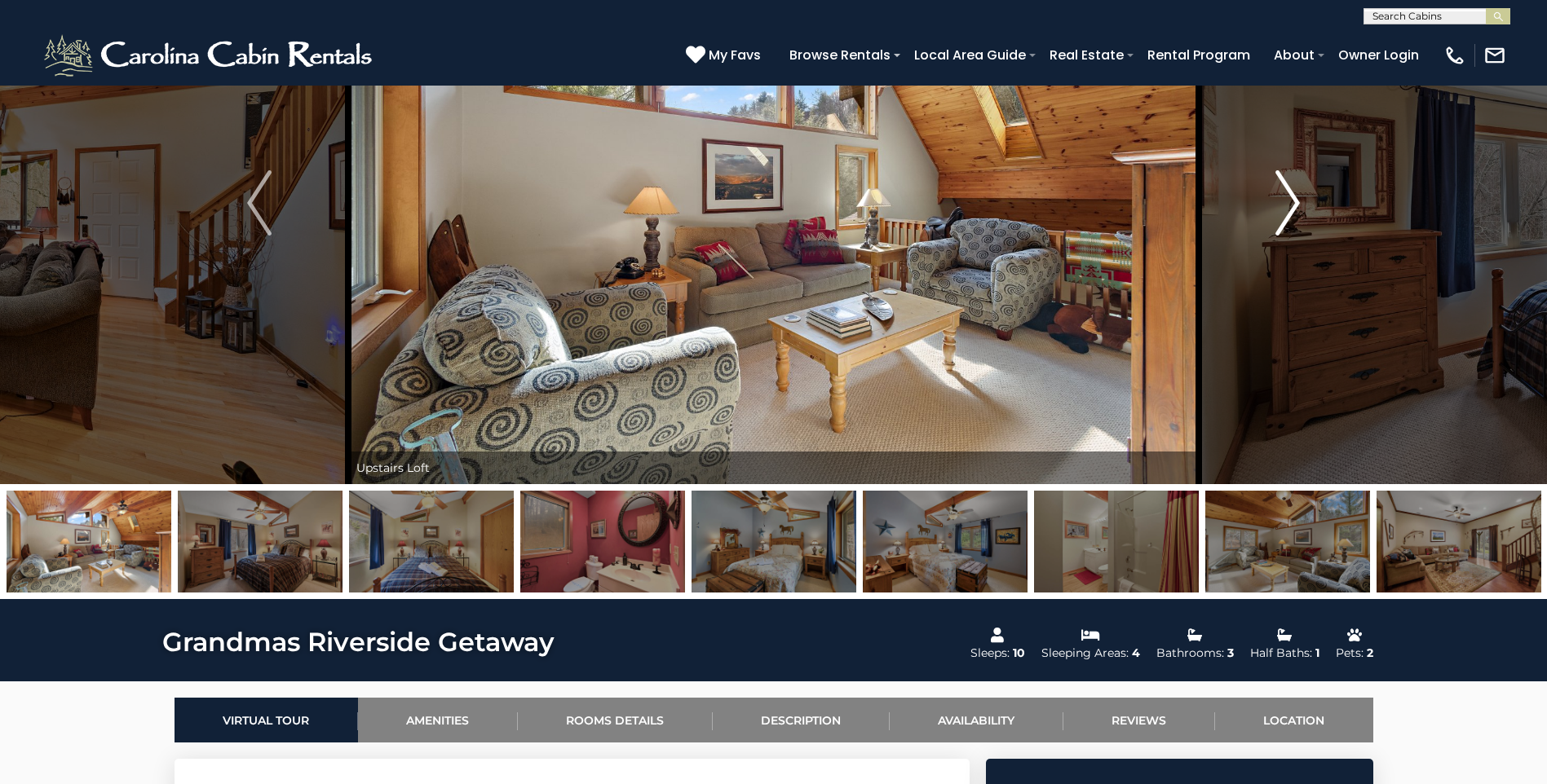
click at [1286, 210] on img "Next" at bounding box center [1288, 203] width 25 height 65
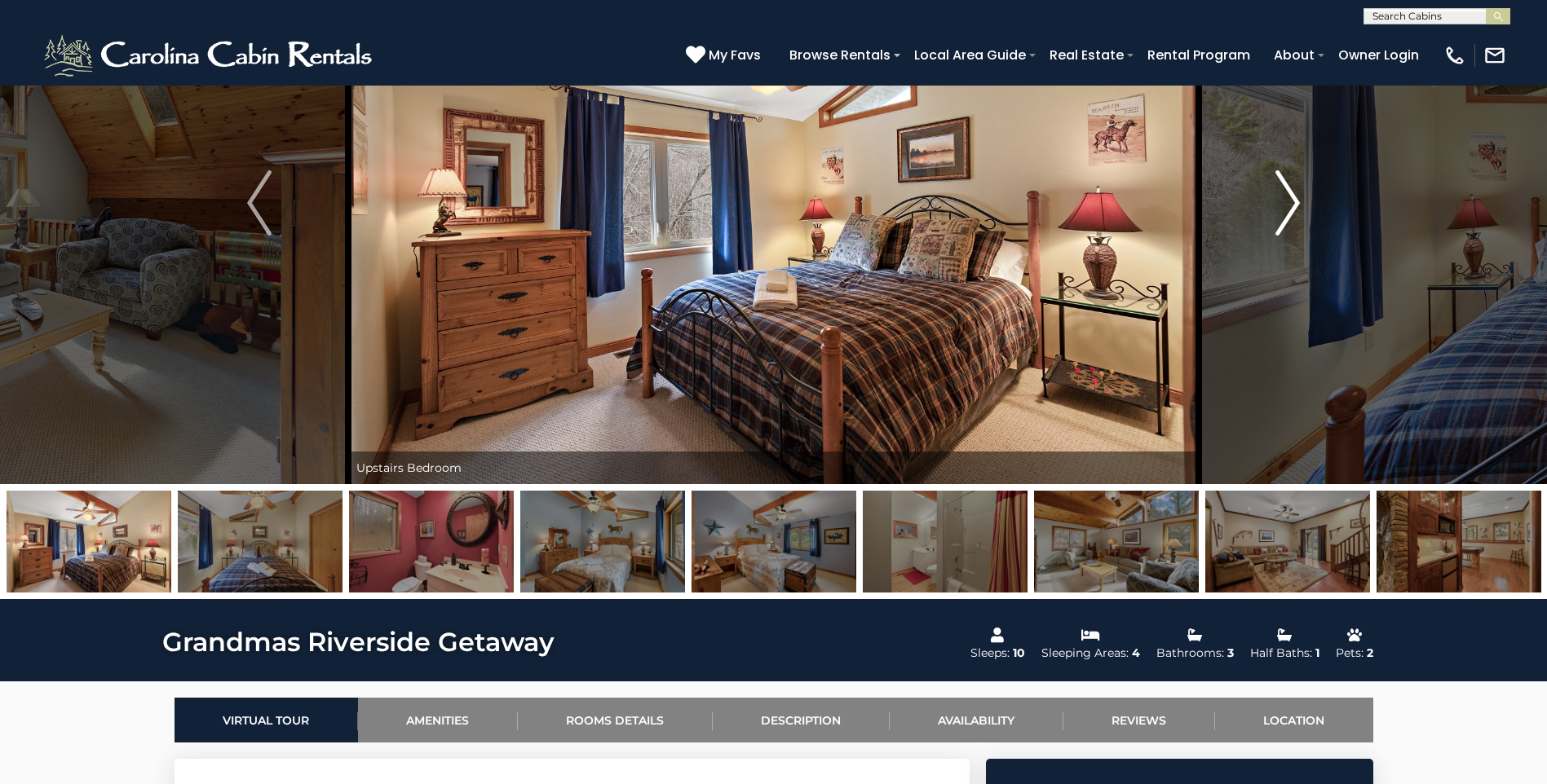
click at [1286, 210] on img "Next" at bounding box center [1288, 203] width 25 height 65
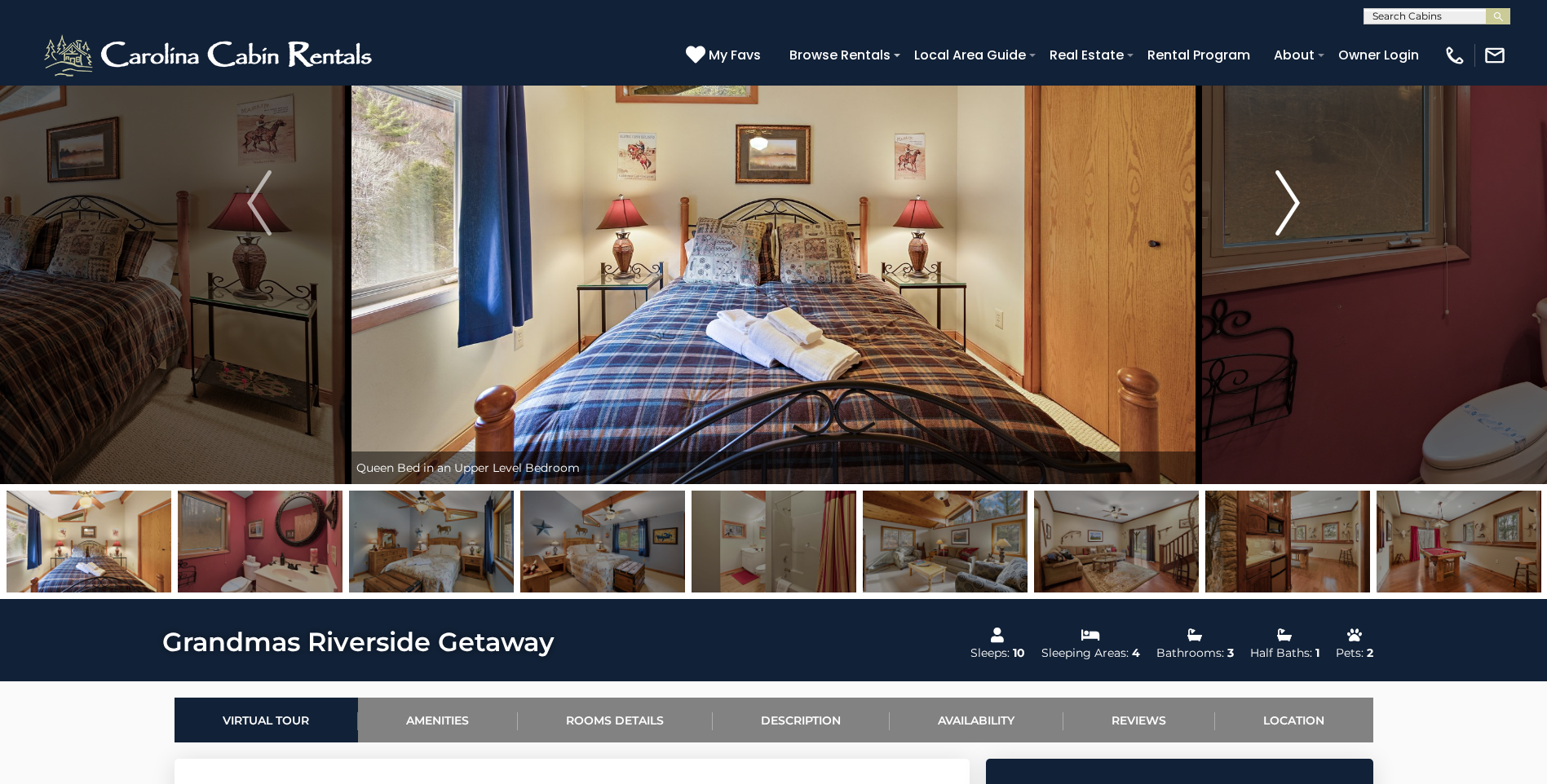
click at [1286, 210] on img "Next" at bounding box center [1288, 203] width 25 height 65
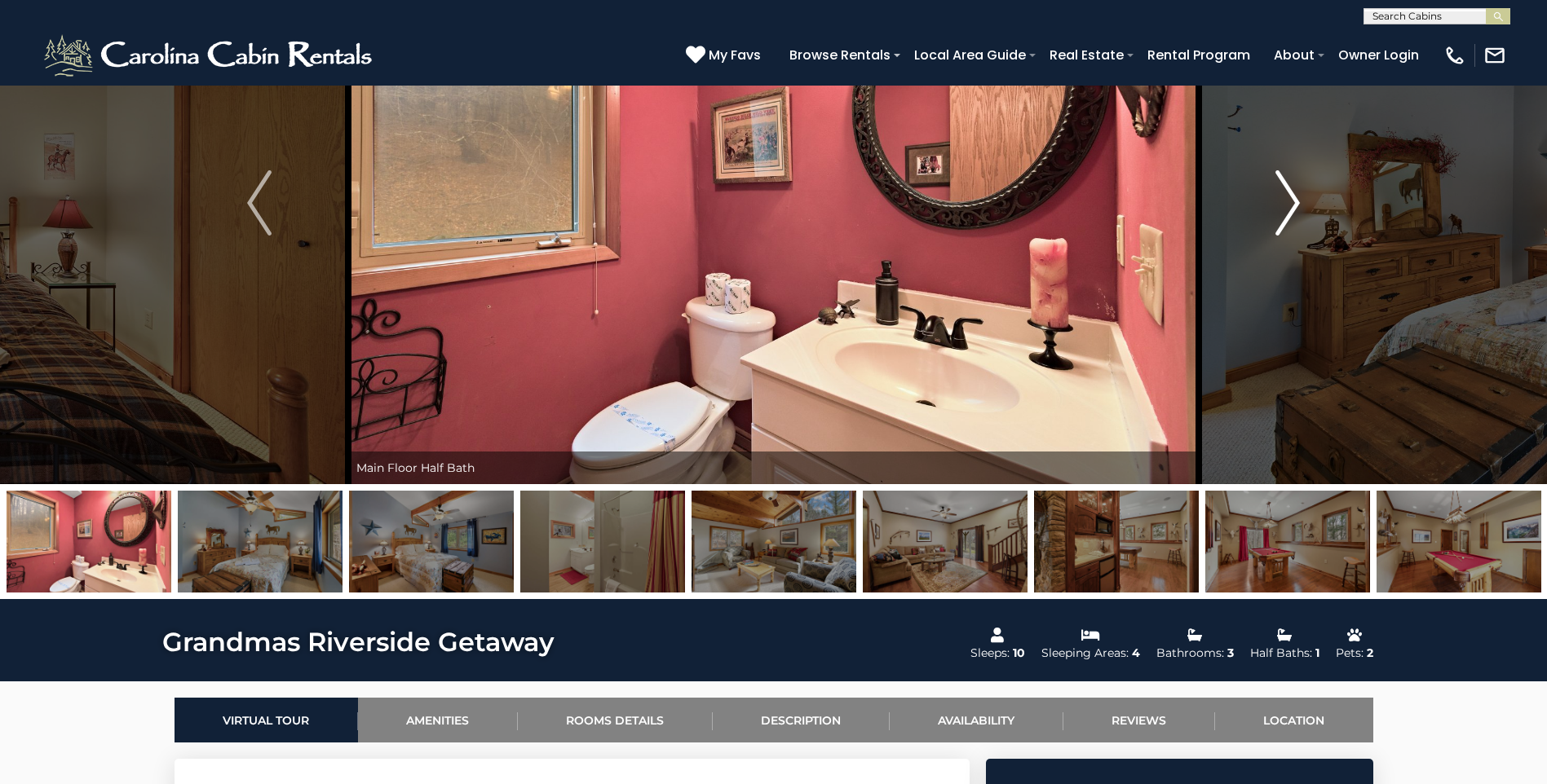
click at [1286, 210] on img "Next" at bounding box center [1288, 203] width 25 height 65
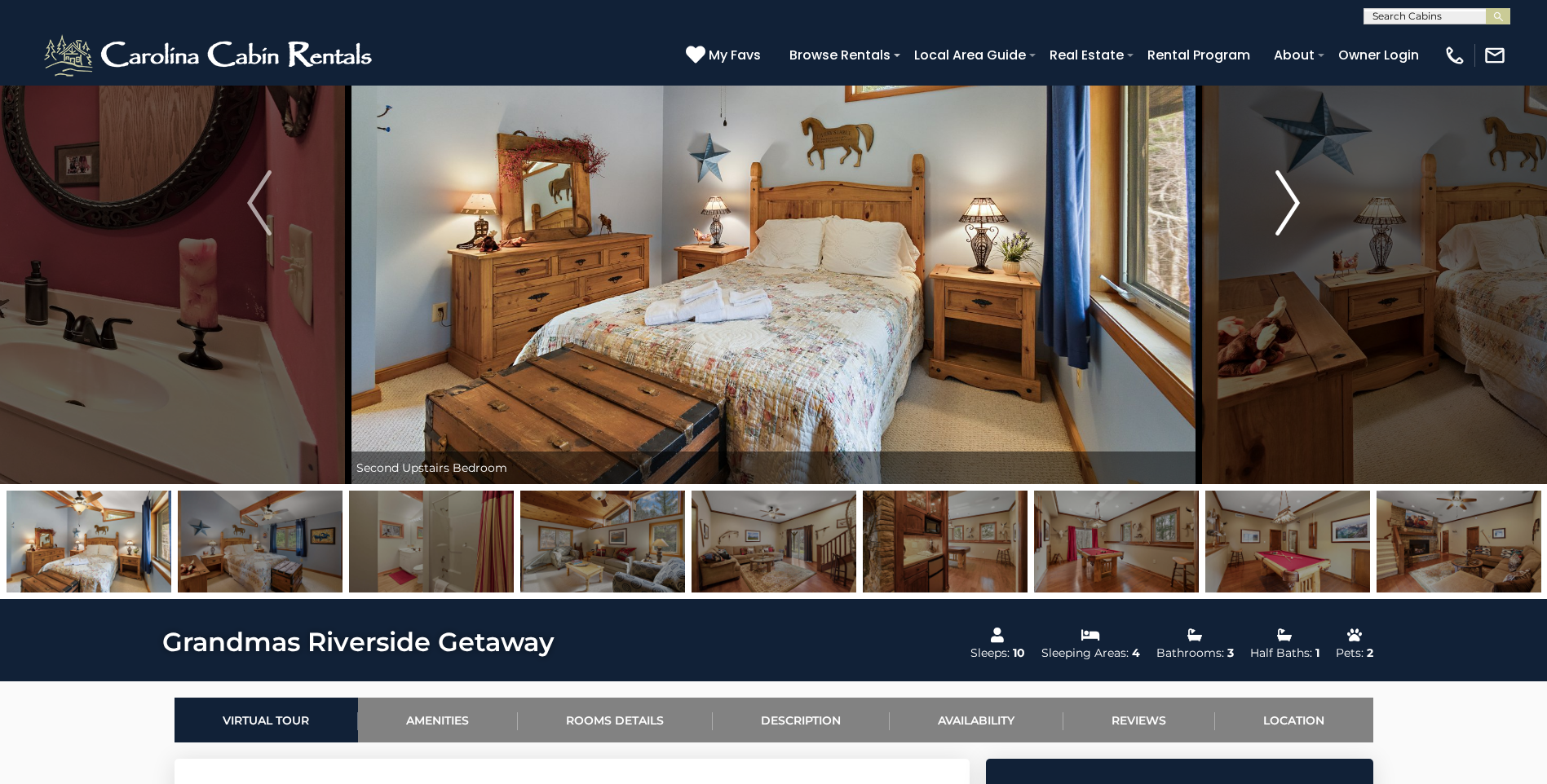
click at [1286, 210] on img "Next" at bounding box center [1288, 203] width 25 height 65
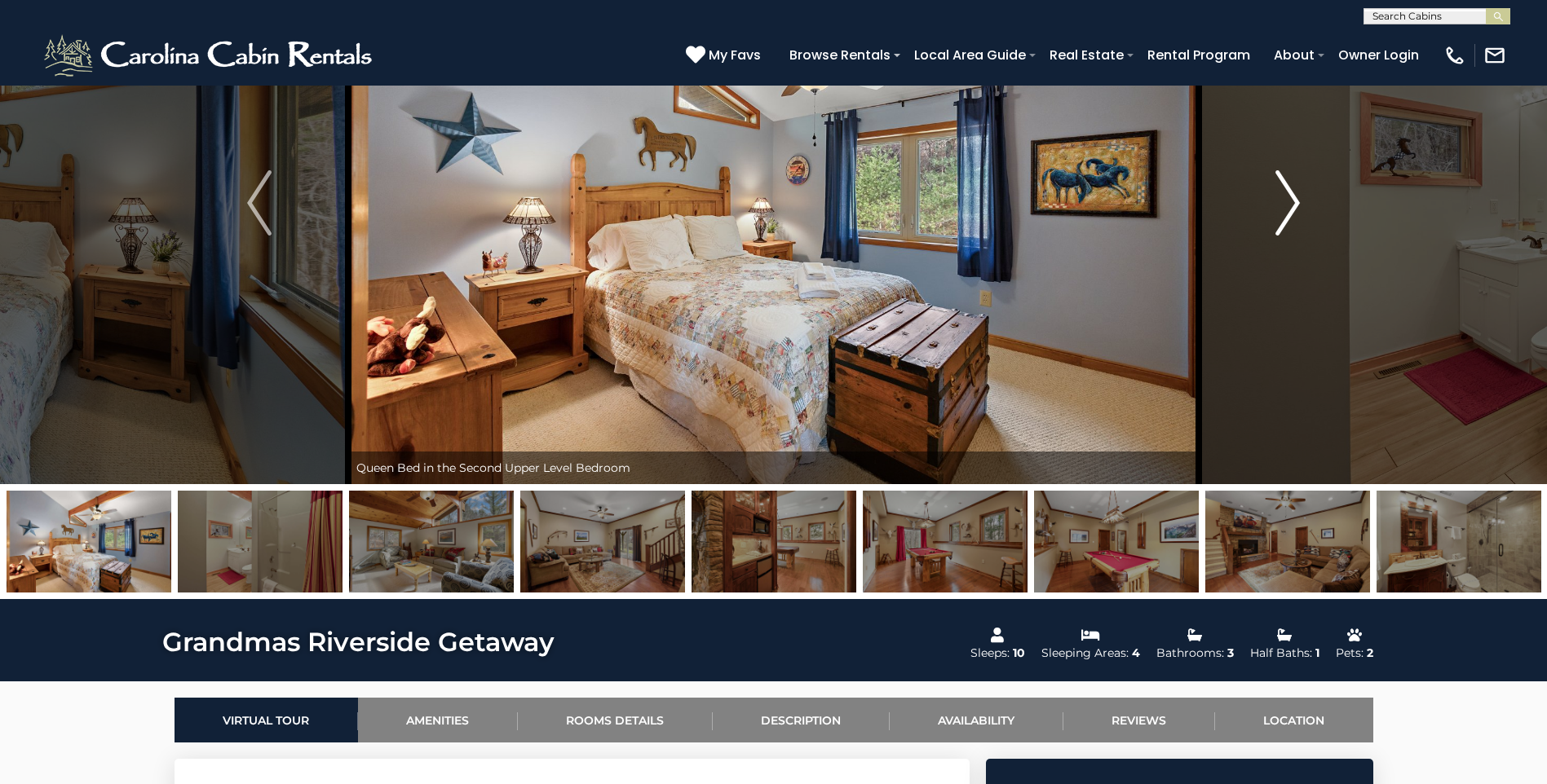
click at [1286, 210] on img "Next" at bounding box center [1288, 203] width 25 height 65
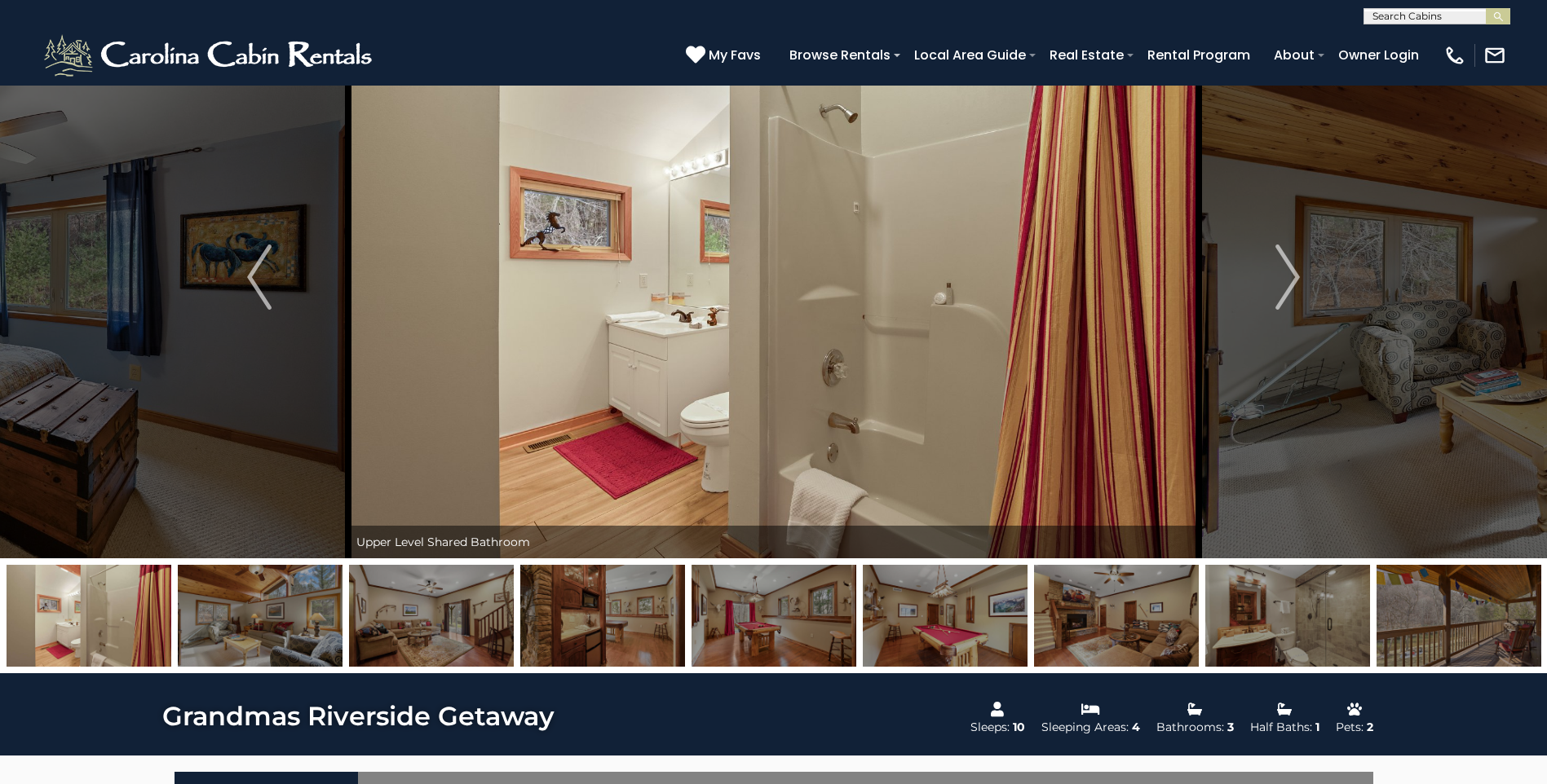
scroll to position [0, 0]
